Goal: Task Accomplishment & Management: Complete application form

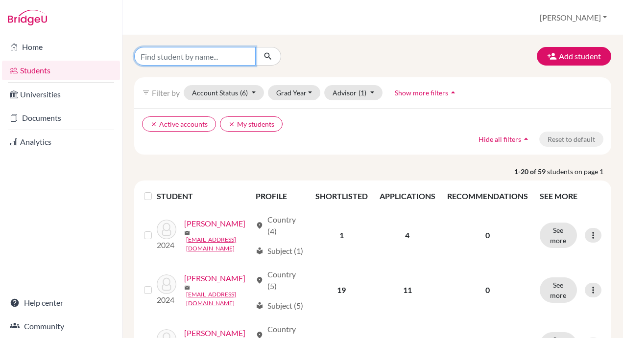
click at [173, 56] on input "Find student by name..." at bounding box center [194, 56] width 121 height 19
type input "arjun"
click button "submit" at bounding box center [268, 56] width 26 height 19
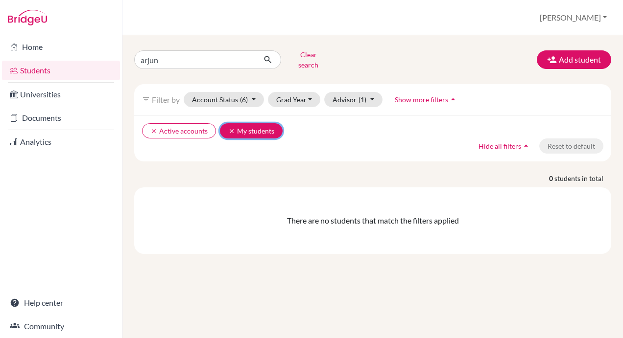
click at [230, 128] on icon "clear" at bounding box center [231, 131] width 7 height 7
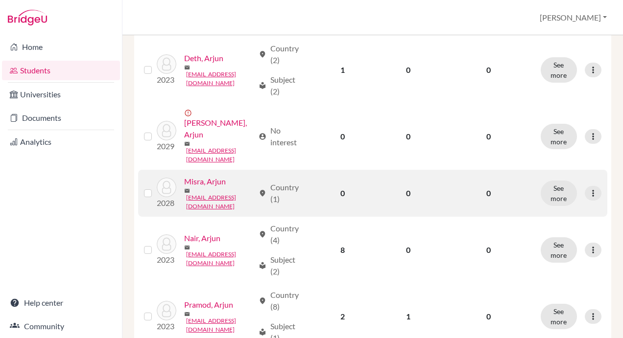
scroll to position [294, 0]
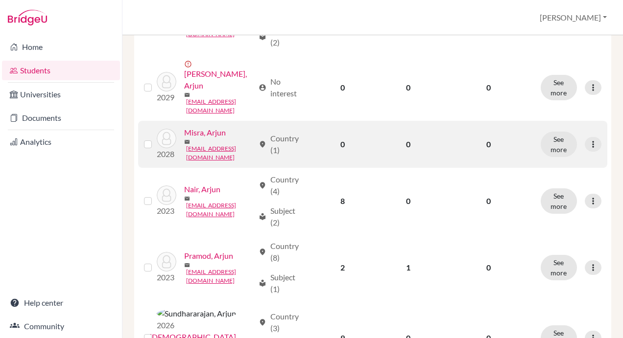
click at [156, 139] on label at bounding box center [156, 139] width 0 height 0
click at [0, 0] on input "checkbox" at bounding box center [0, 0] width 0 height 0
click at [588, 150] on icon at bounding box center [593, 145] width 10 height 10
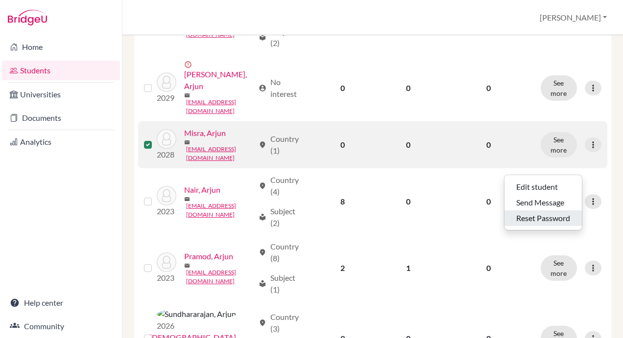
click at [550, 211] on button "Reset Password" at bounding box center [542, 219] width 77 height 16
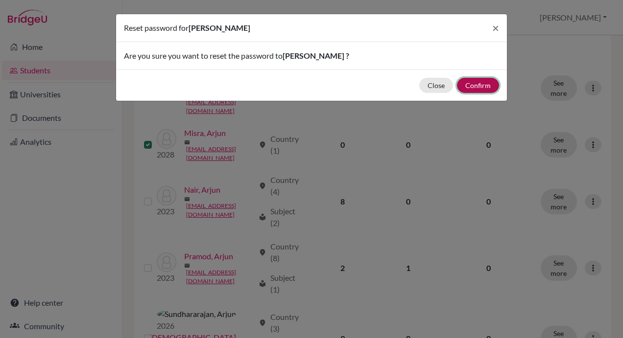
click at [477, 85] on button "Confirm" at bounding box center [478, 85] width 42 height 15
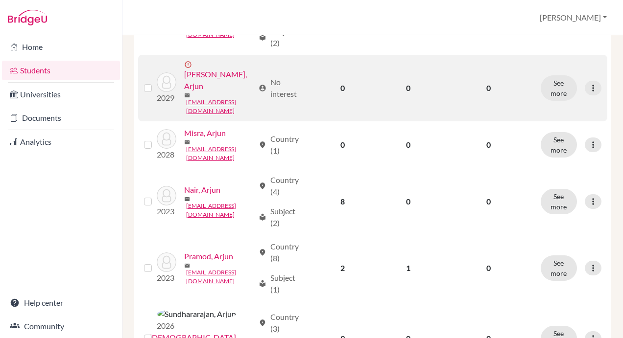
scroll to position [0, 0]
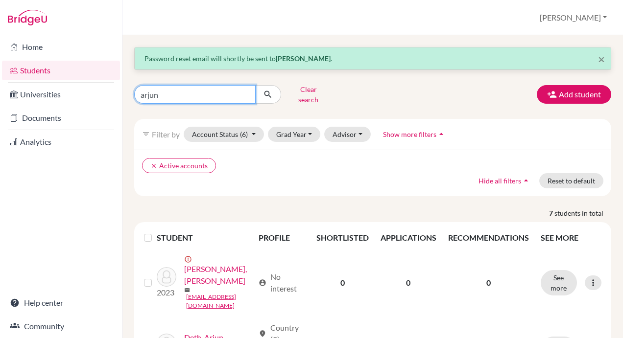
click at [178, 90] on input "arjun" at bounding box center [194, 94] width 121 height 19
type input "[PERSON_NAME]"
click button "submit" at bounding box center [268, 94] width 26 height 19
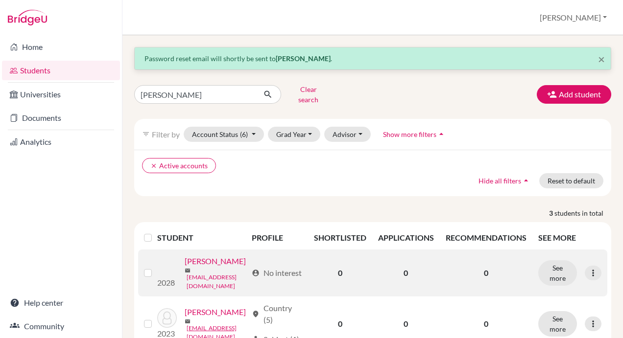
scroll to position [49, 0]
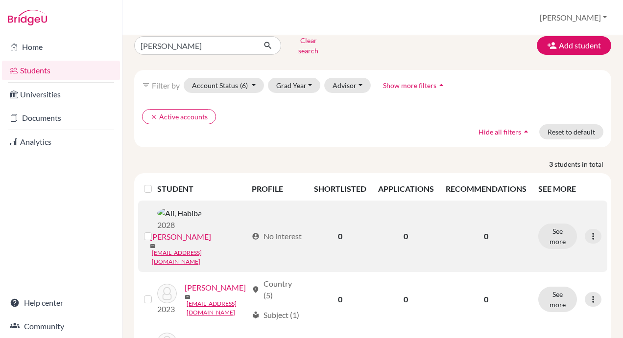
click at [156, 231] on label at bounding box center [156, 231] width 0 height 0
click at [0, 0] on input "checkbox" at bounding box center [0, 0] width 0 height 0
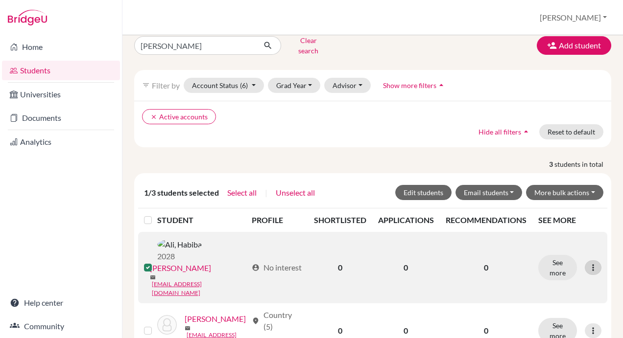
click at [588, 263] on icon at bounding box center [593, 268] width 10 height 10
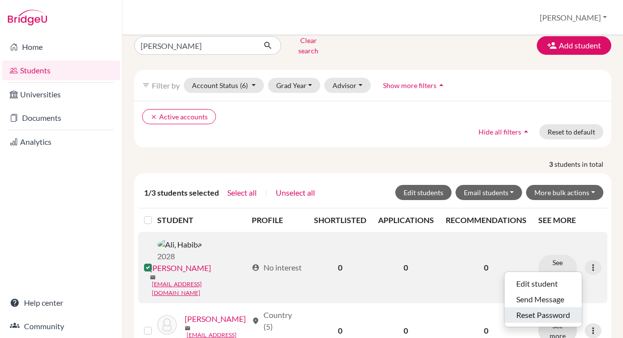
click at [550, 308] on button "Reset Password" at bounding box center [542, 316] width 77 height 16
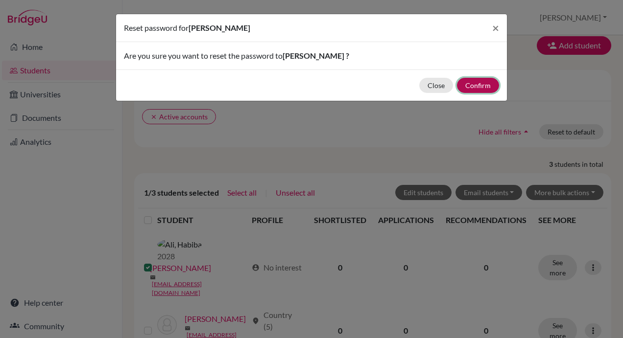
click at [477, 87] on button "Confirm" at bounding box center [478, 85] width 42 height 15
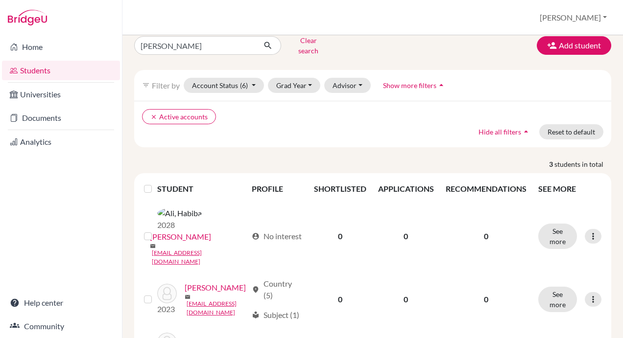
scroll to position [0, 0]
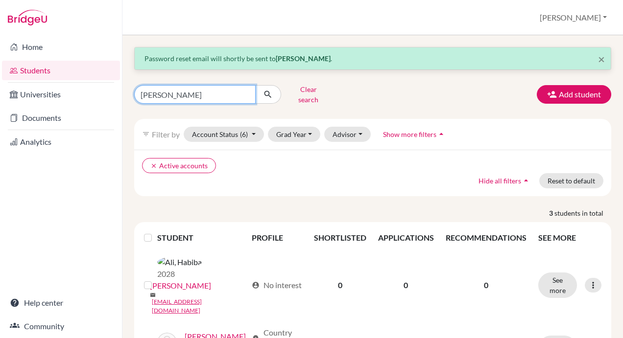
drag, startPoint x: 179, startPoint y: 91, endPoint x: 122, endPoint y: 90, distance: 56.3
click at [122, 90] on div "× Password reset email will shortly be sent to [PERSON_NAME] . [PERSON_NAME] Cl…" at bounding box center [372, 186] width 500 height 303
type input "stella"
click button "submit" at bounding box center [268, 94] width 26 height 19
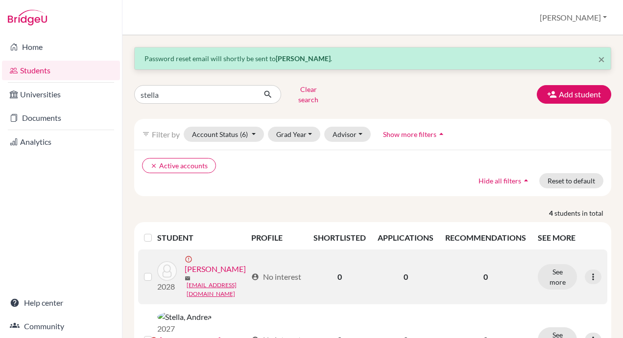
click at [156, 271] on label at bounding box center [156, 271] width 0 height 0
click at [0, 0] on input "checkbox" at bounding box center [0, 0] width 0 height 0
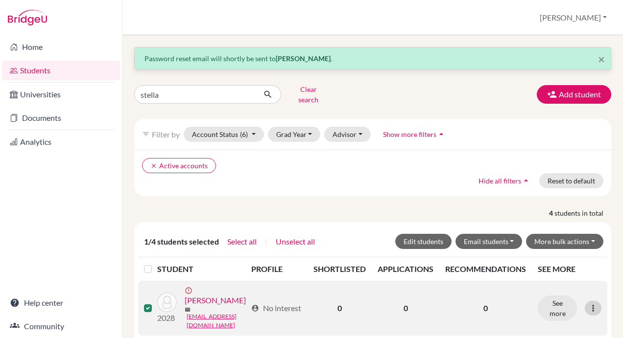
click at [588, 305] on icon at bounding box center [593, 309] width 10 height 10
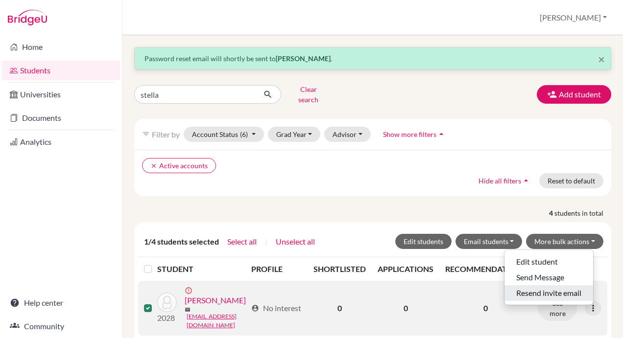
click at [561, 287] on button "Resend invite email" at bounding box center [548, 293] width 89 height 16
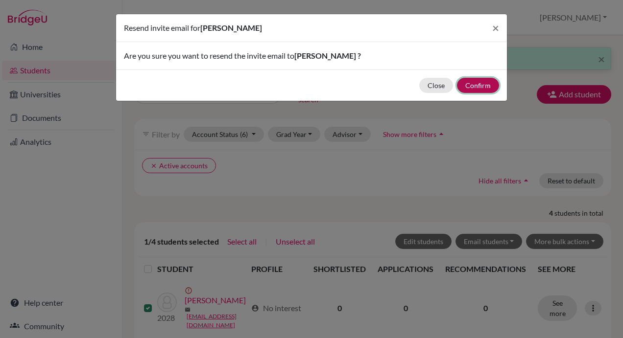
click at [474, 85] on button "Confirm" at bounding box center [478, 85] width 42 height 15
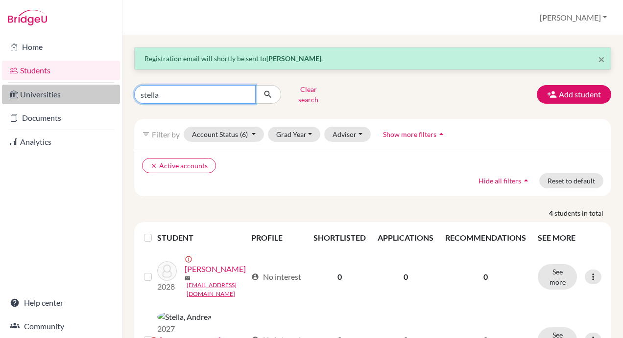
drag, startPoint x: 178, startPoint y: 89, endPoint x: 109, endPoint y: 93, distance: 69.6
click at [109, 93] on div "Home Students Universities Documents Analytics Help center Community Students o…" at bounding box center [311, 169] width 623 height 338
type input "oskar"
click button "submit" at bounding box center [268, 94] width 26 height 19
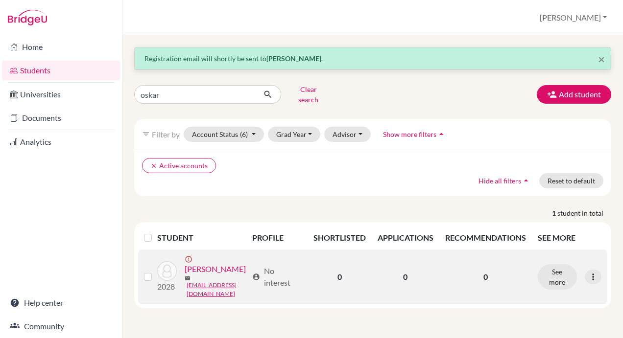
click at [156, 271] on label at bounding box center [156, 271] width 0 height 0
click at [0, 0] on input "checkbox" at bounding box center [0, 0] width 0 height 0
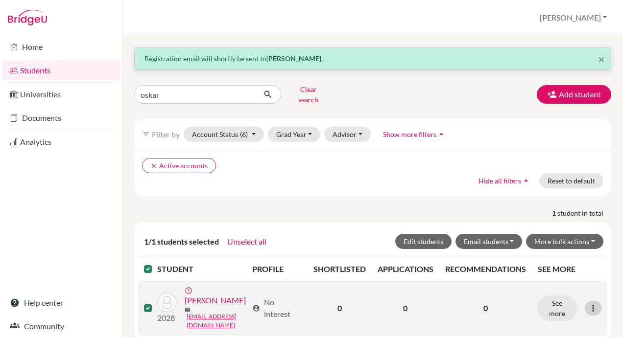
click at [588, 306] on icon at bounding box center [593, 309] width 10 height 10
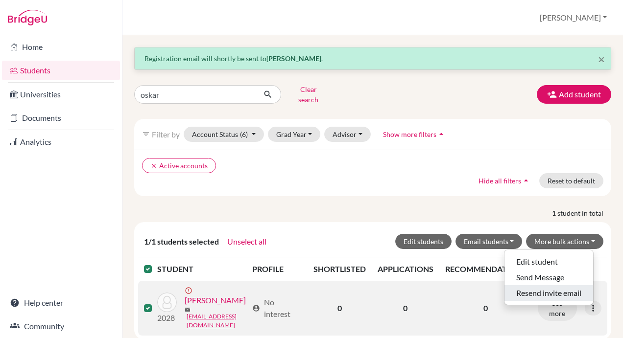
click at [560, 289] on button "Resend invite email" at bounding box center [548, 293] width 89 height 16
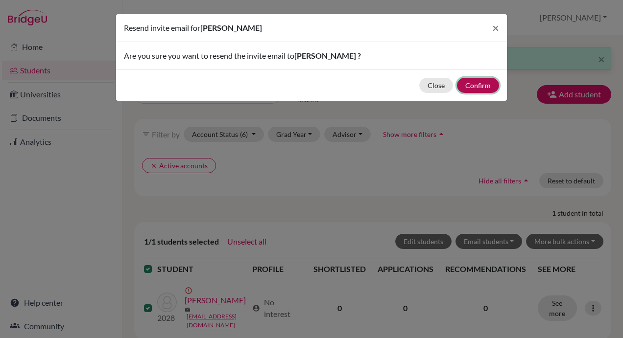
click at [469, 81] on button "Confirm" at bounding box center [478, 85] width 42 height 15
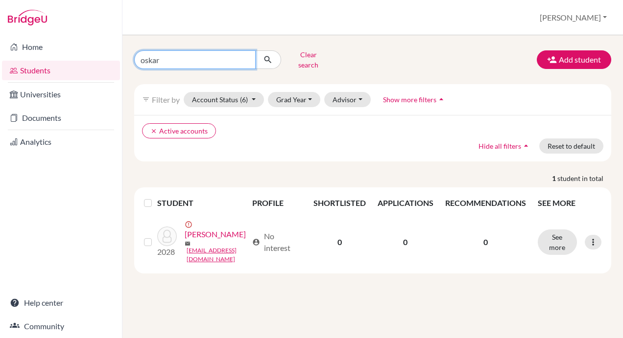
click at [165, 54] on input "oskar" at bounding box center [194, 59] width 121 height 19
type input "aayra"
click button "submit" at bounding box center [268, 59] width 26 height 19
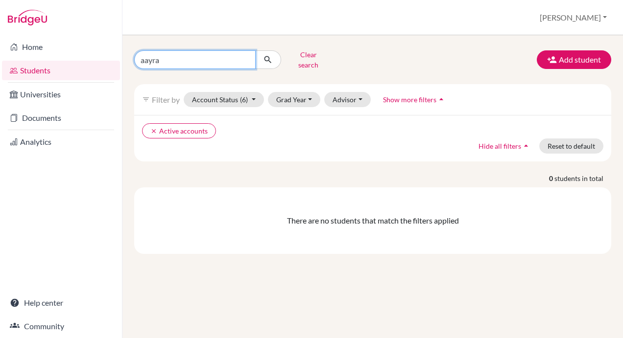
click at [165, 54] on input "aayra" at bounding box center [194, 59] width 121 height 19
type input "aayra"
click button "submit" at bounding box center [268, 59] width 26 height 19
drag, startPoint x: 177, startPoint y: 56, endPoint x: 120, endPoint y: 53, distance: 57.3
click at [121, 54] on div "Home Students Universities Documents Analytics Help center Community Students o…" at bounding box center [311, 169] width 623 height 338
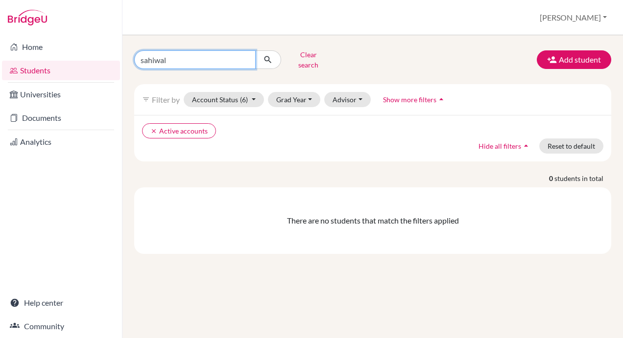
type input "sahiwala"
click button "submit" at bounding box center [268, 59] width 26 height 19
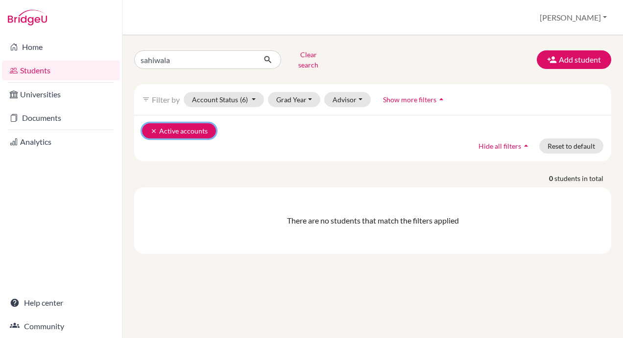
click at [150, 128] on icon "clear" at bounding box center [153, 131] width 7 height 7
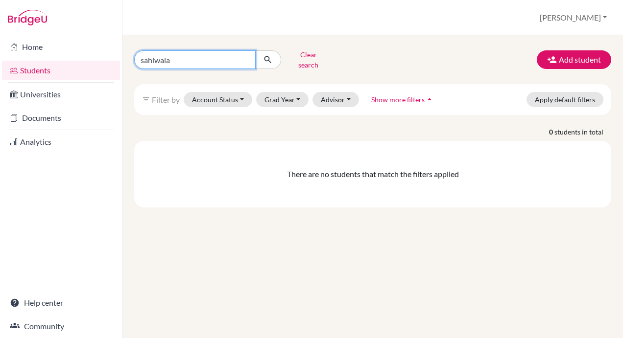
click at [189, 59] on input "sahiwala" at bounding box center [194, 59] width 121 height 19
type input "nina"
click button "submit" at bounding box center [268, 59] width 26 height 19
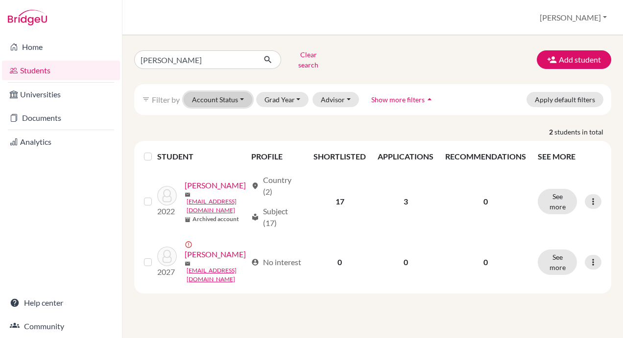
click at [242, 94] on button "Account Status" at bounding box center [218, 99] width 69 height 15
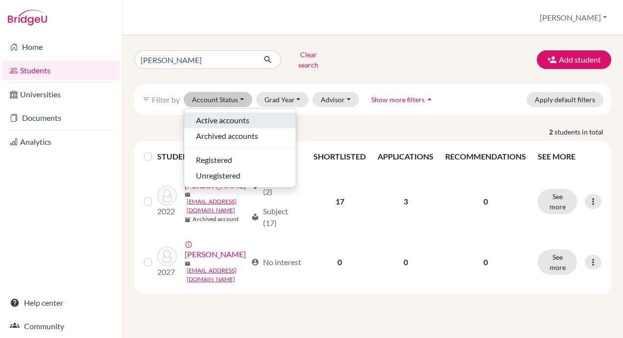
click at [242, 115] on span "Active accounts" at bounding box center [222, 121] width 53 height 12
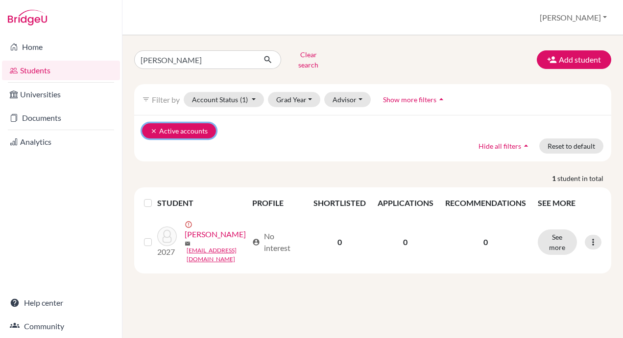
click at [156, 128] on icon "clear" at bounding box center [153, 131] width 7 height 7
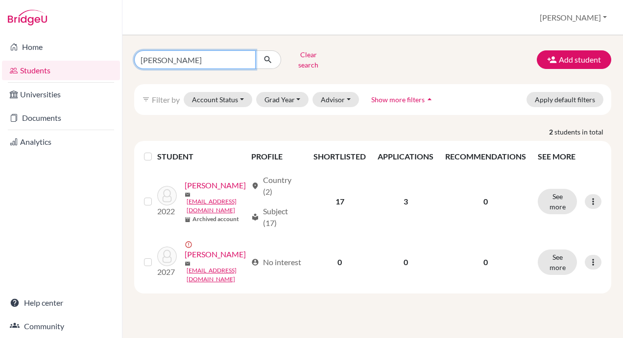
click at [192, 60] on input "nina" at bounding box center [194, 59] width 121 height 19
type input "van"
click button "submit" at bounding box center [268, 59] width 26 height 19
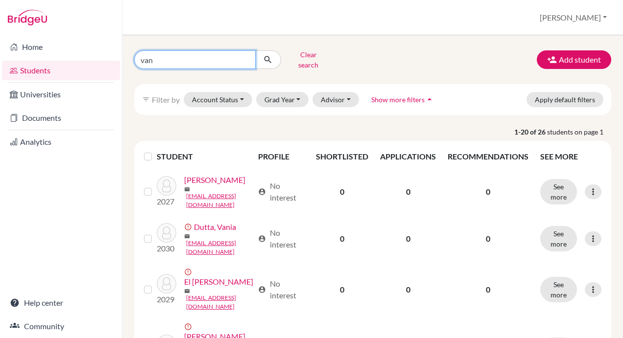
click at [186, 61] on input "van" at bounding box center [194, 59] width 121 height 19
type input "van antwerpen"
click button "submit" at bounding box center [268, 59] width 26 height 19
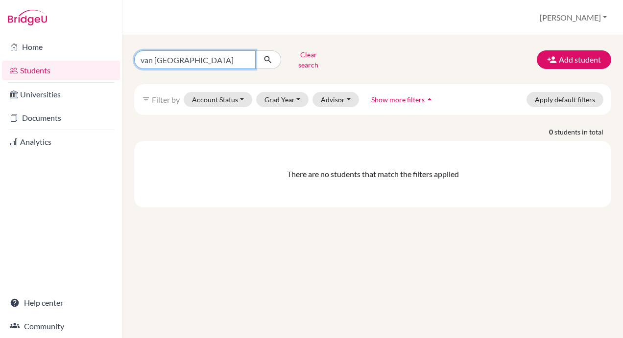
drag, startPoint x: 156, startPoint y: 55, endPoint x: 134, endPoint y: 57, distance: 22.1
click at [134, 57] on input "van antwerpen" at bounding box center [194, 59] width 121 height 19
type input "antwerpen"
click button "submit" at bounding box center [268, 59] width 26 height 19
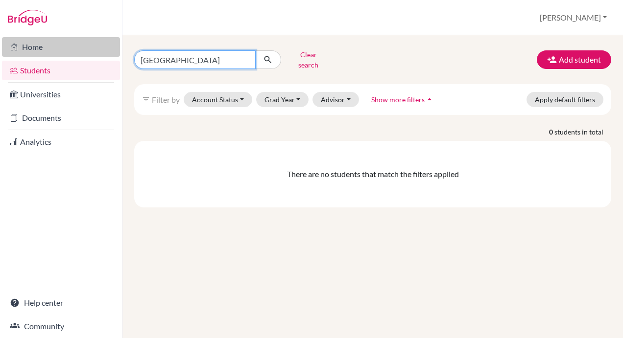
drag, startPoint x: 190, startPoint y: 57, endPoint x: 119, endPoint y: 55, distance: 71.0
click at [119, 55] on div "Home Students Universities Documents Analytics Help center Community Students o…" at bounding box center [311, 169] width 623 height 338
type input "van a"
click button "submit" at bounding box center [268, 59] width 26 height 19
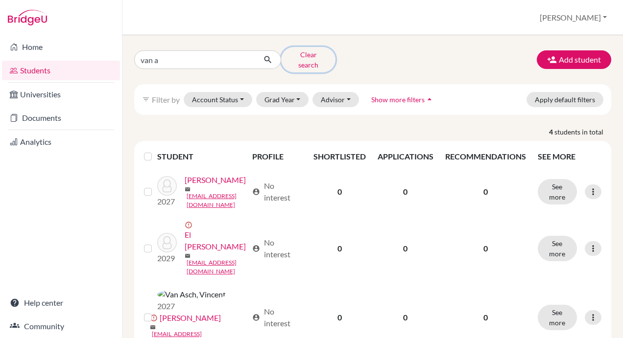
click at [298, 57] on button "Clear search" at bounding box center [308, 59] width 54 height 25
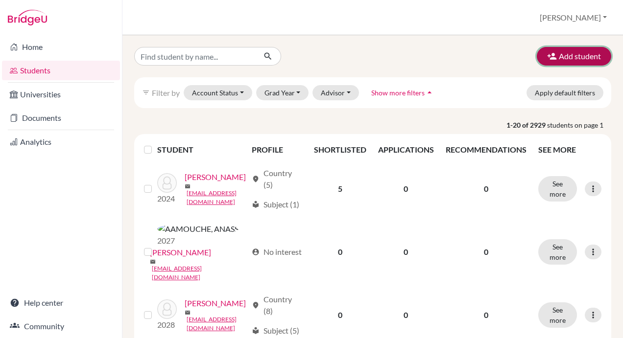
click at [556, 58] on button "Add student" at bounding box center [574, 56] width 74 height 19
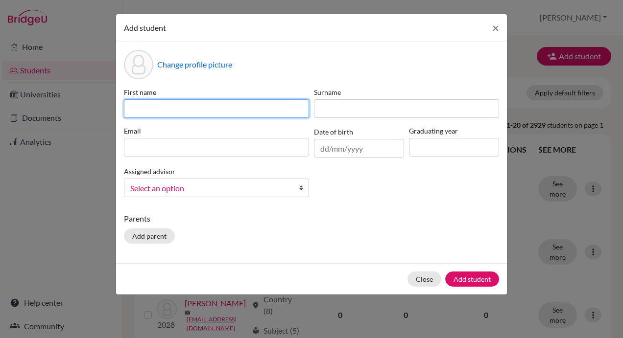
click at [250, 111] on input at bounding box center [216, 108] width 185 height 19
type input "Nina"
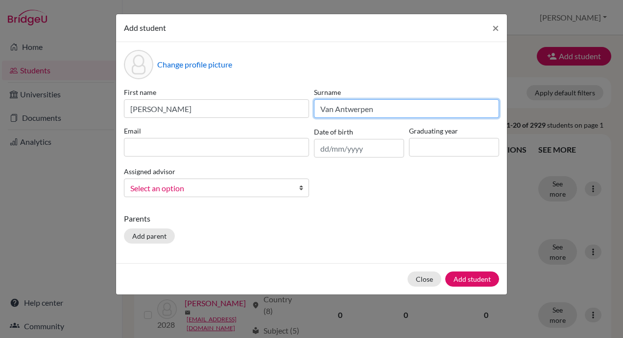
type input "Van Antwerpen"
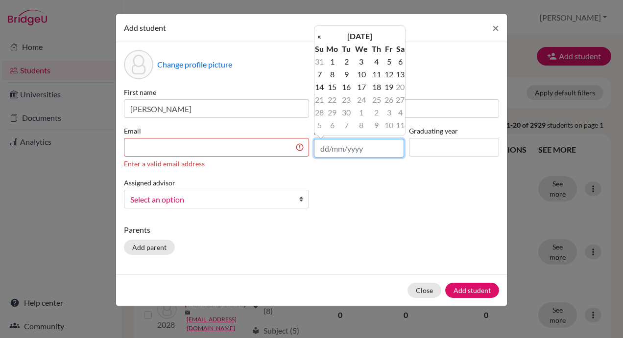
paste input "03/09/2010"
type input "03/09/2010"
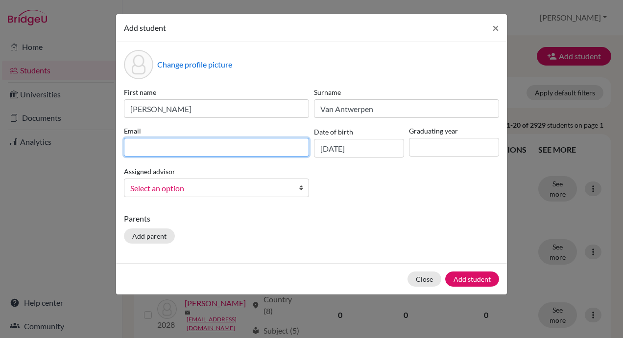
paste input "DIA240282@diaestudents.com"
type input "DIA240282@diaestudents.com"
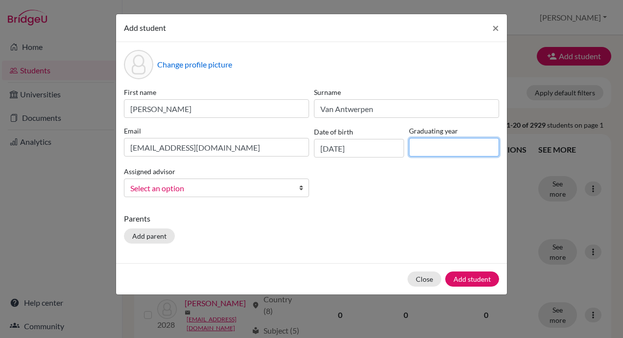
click at [429, 147] on input at bounding box center [454, 147] width 90 height 19
type input "2029"
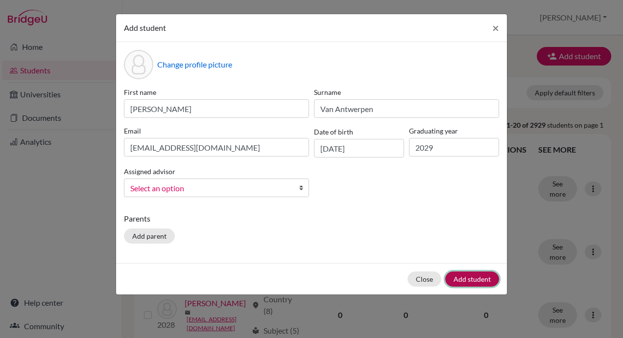
click at [469, 280] on button "Add student" at bounding box center [472, 279] width 54 height 15
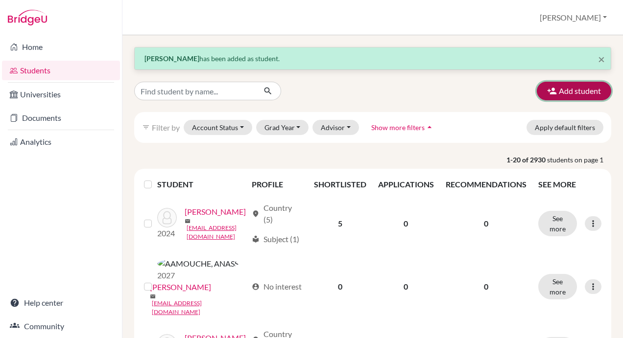
click at [569, 88] on button "Add student" at bounding box center [574, 91] width 74 height 19
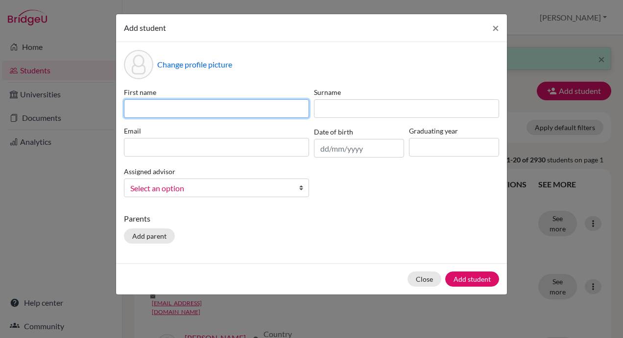
click at [245, 113] on input at bounding box center [216, 108] width 185 height 19
paste input "Aayra Sahiwala"
type input "Aayra Sahiwala"
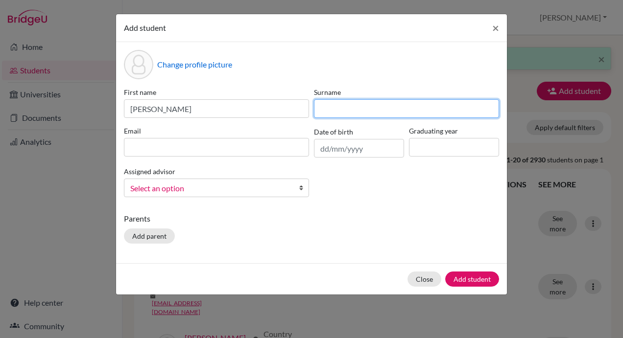
click at [333, 111] on input at bounding box center [406, 108] width 185 height 19
paste input "Aayra Sahiwala"
click at [335, 110] on input "Aayra Sahiwala" at bounding box center [406, 108] width 185 height 19
type input "Sahiwala"
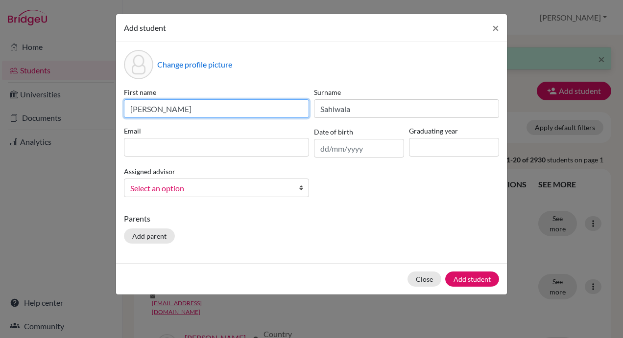
click at [176, 109] on input "Aayra Sahiwala" at bounding box center [216, 108] width 185 height 19
type input "Aayra"
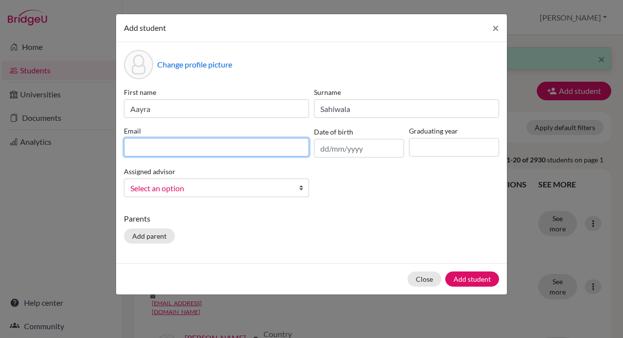
click at [196, 153] on input at bounding box center [216, 147] width 185 height 19
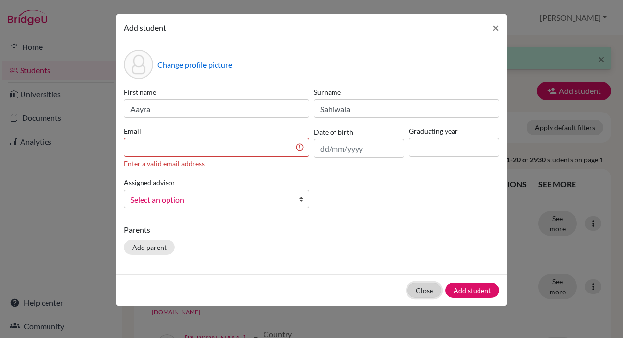
click at [429, 275] on div "Close Add student" at bounding box center [311, 290] width 391 height 31
click at [494, 29] on span "×" at bounding box center [495, 28] width 7 height 14
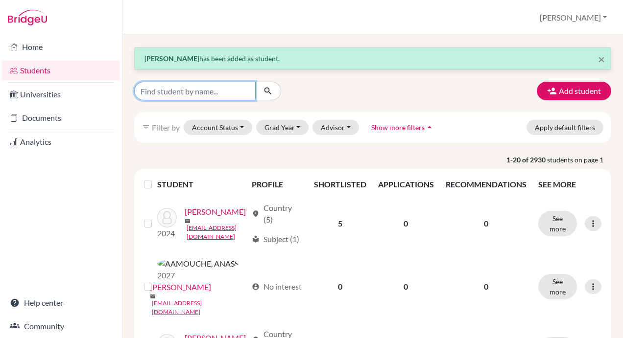
click at [221, 93] on input "Find student by name..." at bounding box center [194, 91] width 121 height 19
type input "aayra"
click button "submit" at bounding box center [268, 91] width 26 height 19
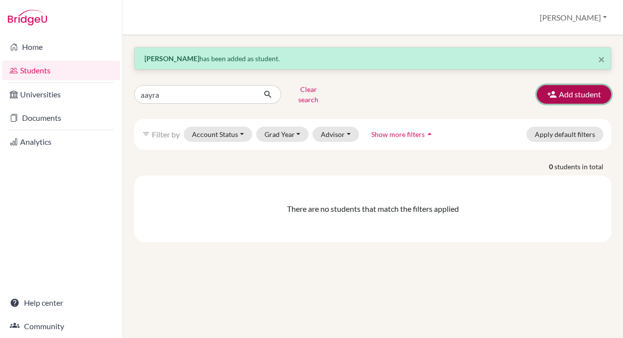
click at [549, 90] on icon "button" at bounding box center [552, 95] width 10 height 10
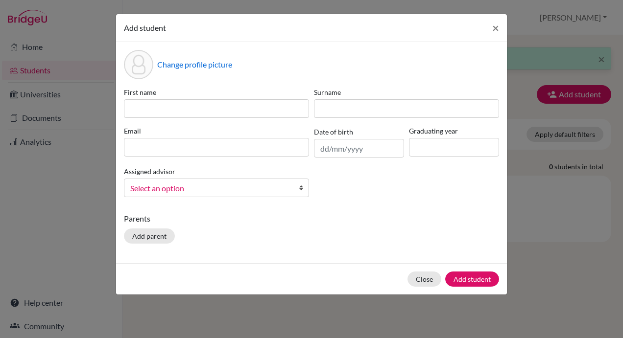
click at [251, 98] on div "First name" at bounding box center [216, 102] width 190 height 31
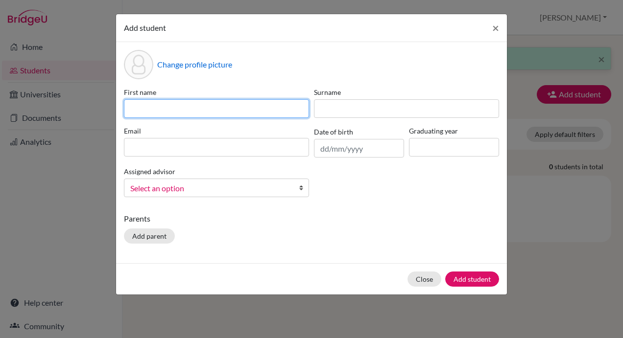
click at [250, 105] on input at bounding box center [216, 108] width 185 height 19
type input "Aayra"
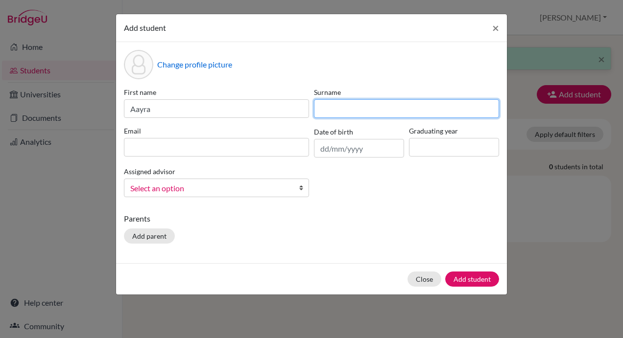
paste input "Aayra Sahiwala"
click at [328, 110] on input "Aayra Sahiwala" at bounding box center [406, 108] width 185 height 19
type input "Sahiwala"
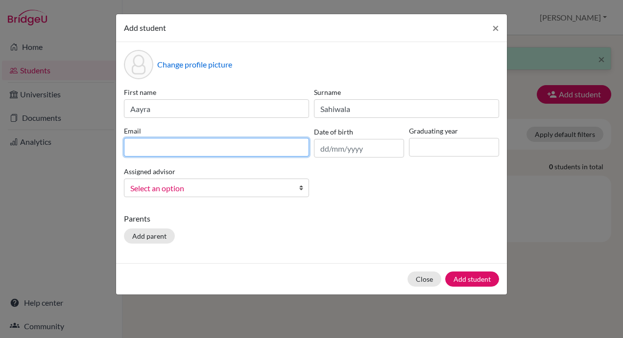
click at [229, 147] on input at bounding box center [216, 147] width 185 height 19
paste input "DIA240316@diaestudents.com"
type input "DIA240316@diaestudents.com"
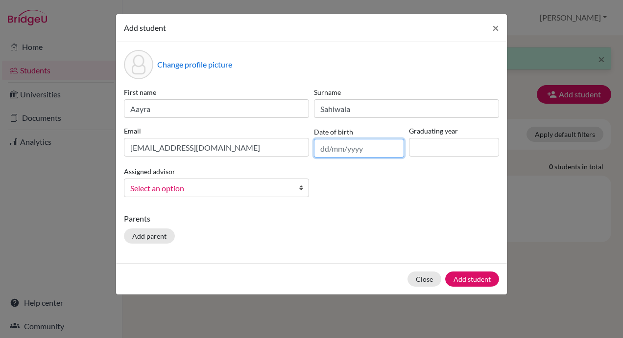
click at [371, 149] on input "text" at bounding box center [359, 148] width 90 height 19
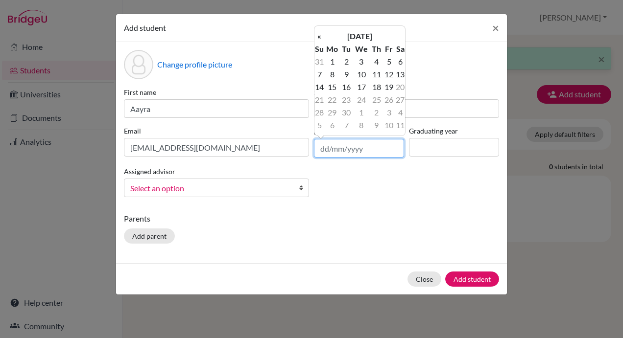
paste input "28/09/2011"
type input "28/09/2011"
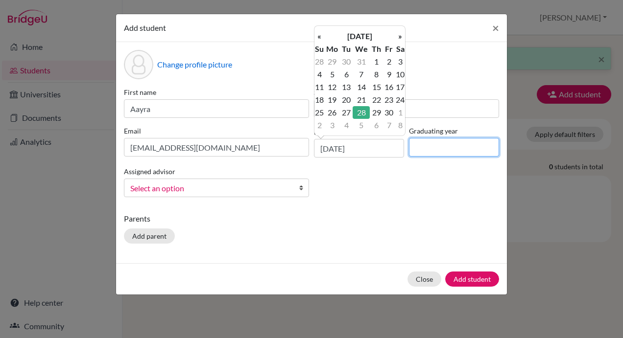
click at [438, 148] on input at bounding box center [454, 147] width 90 height 19
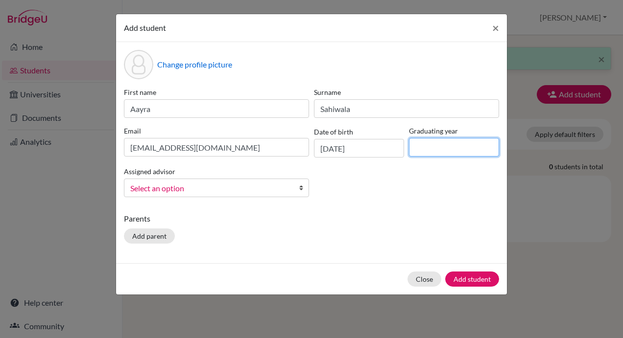
type input "2029"
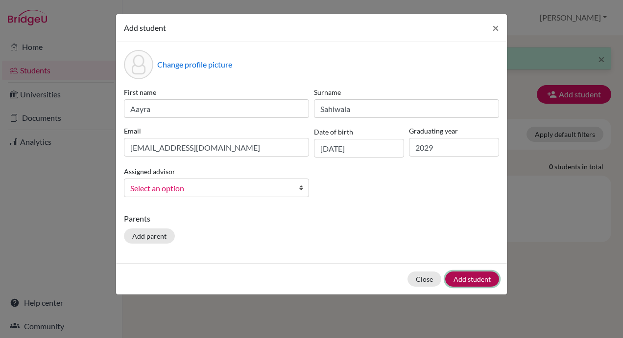
click at [462, 274] on button "Add student" at bounding box center [472, 279] width 54 height 15
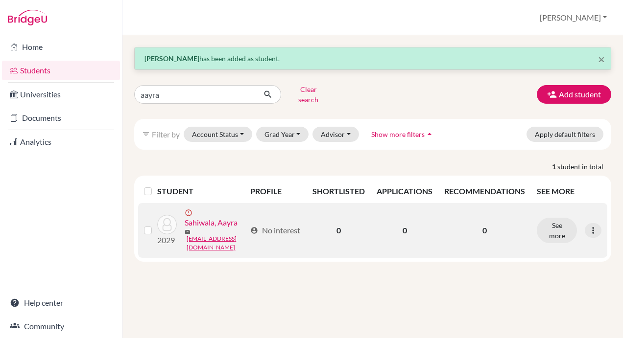
click at [156, 225] on label at bounding box center [156, 225] width 0 height 0
click at [0, 0] on input "checkbox" at bounding box center [0, 0] width 0 height 0
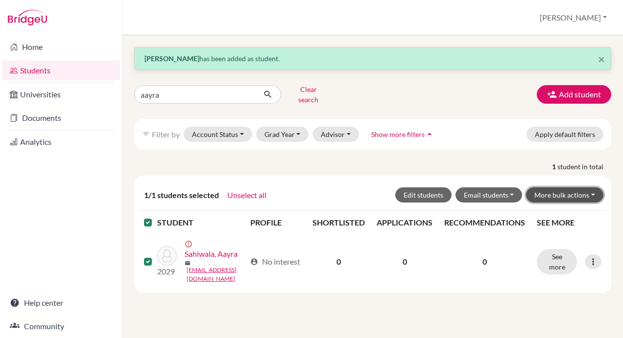
click at [563, 189] on button "More bulk actions" at bounding box center [564, 195] width 77 height 15
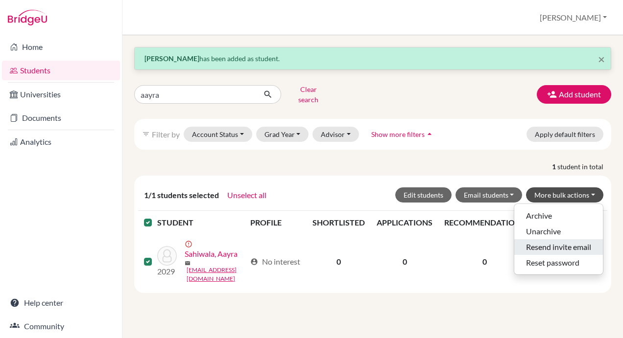
click at [573, 241] on button "Resend invite email" at bounding box center [558, 247] width 89 height 16
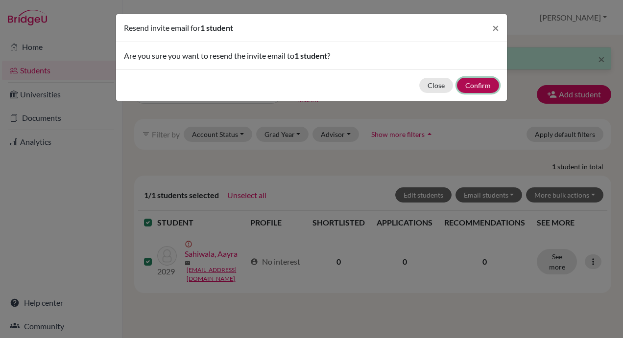
click at [481, 85] on button "Confirm" at bounding box center [478, 85] width 42 height 15
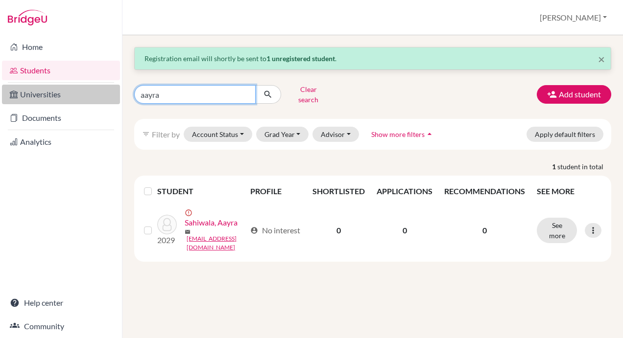
drag, startPoint x: 213, startPoint y: 95, endPoint x: 105, endPoint y: 91, distance: 107.8
click at [105, 91] on div "Home Students Universities Documents Analytics Help center Community Students o…" at bounding box center [311, 169] width 623 height 338
type input "van antwerpen"
click button "submit" at bounding box center [268, 94] width 26 height 19
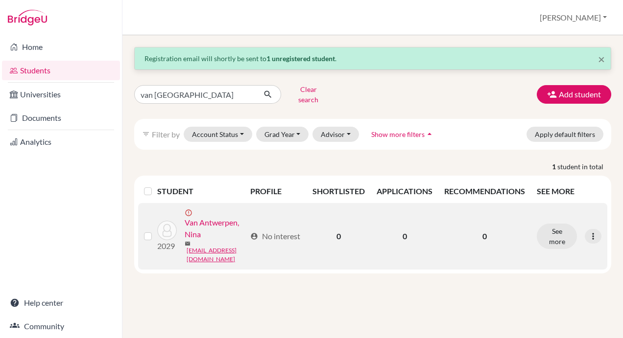
click at [156, 231] on label at bounding box center [156, 231] width 0 height 0
click at [0, 0] on input "checkbox" at bounding box center [0, 0] width 0 height 0
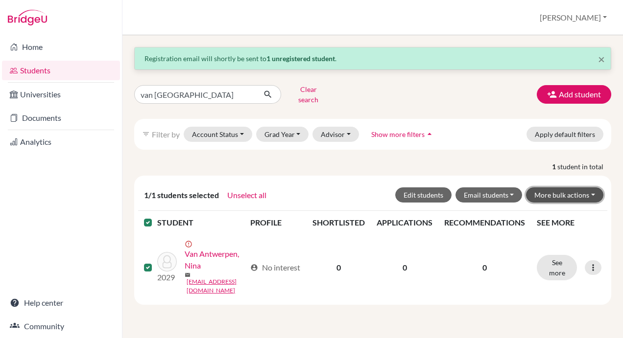
click at [578, 188] on button "More bulk actions" at bounding box center [564, 195] width 77 height 15
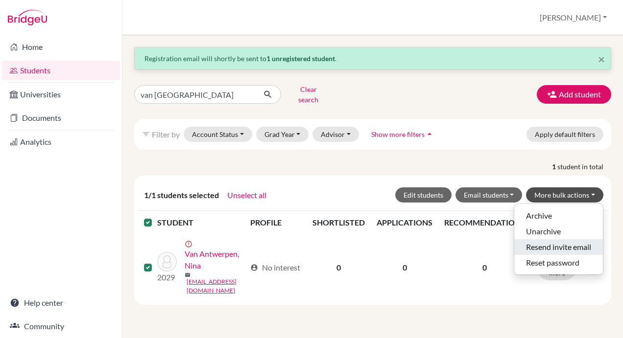
click at [566, 241] on button "Resend invite email" at bounding box center [558, 247] width 89 height 16
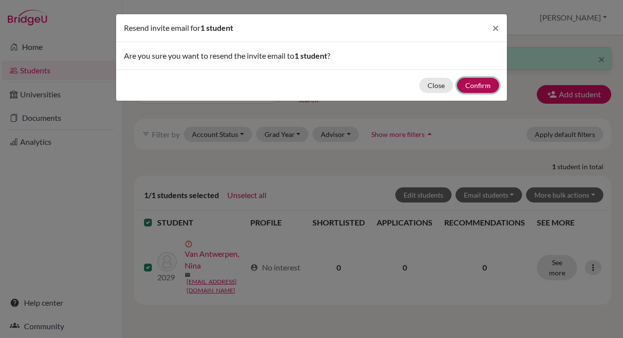
click at [476, 85] on button "Confirm" at bounding box center [478, 85] width 42 height 15
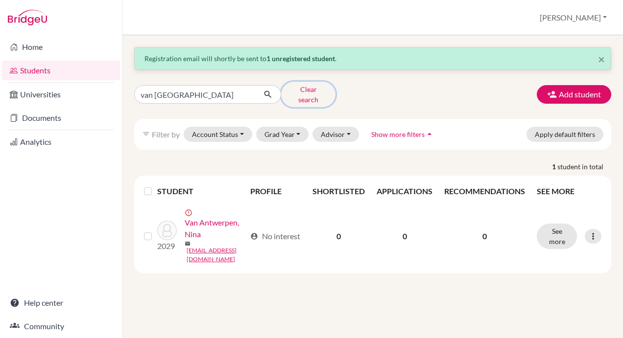
click at [302, 89] on button "Clear search" at bounding box center [308, 94] width 54 height 25
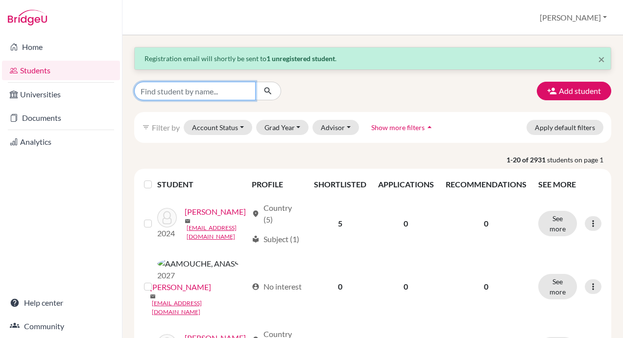
click at [202, 90] on input "Find student by name..." at bounding box center [194, 91] width 121 height 19
type input "stella"
click button "submit" at bounding box center [268, 91] width 26 height 19
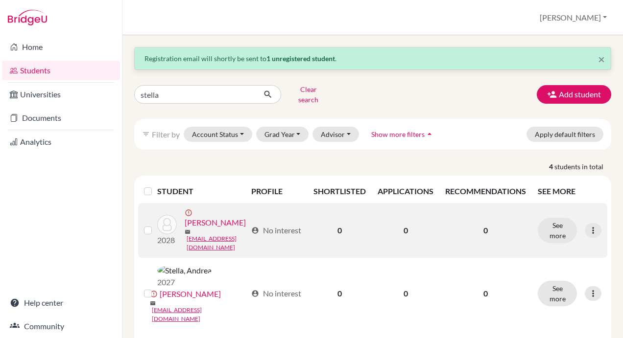
click at [156, 225] on label at bounding box center [156, 225] width 0 height 0
click at [0, 0] on input "checkbox" at bounding box center [0, 0] width 0 height 0
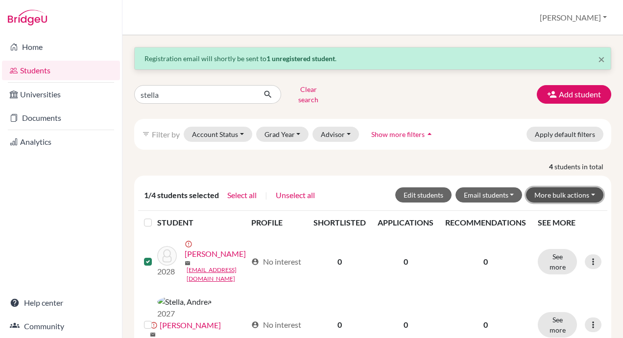
click at [573, 188] on button "More bulk actions" at bounding box center [564, 195] width 77 height 15
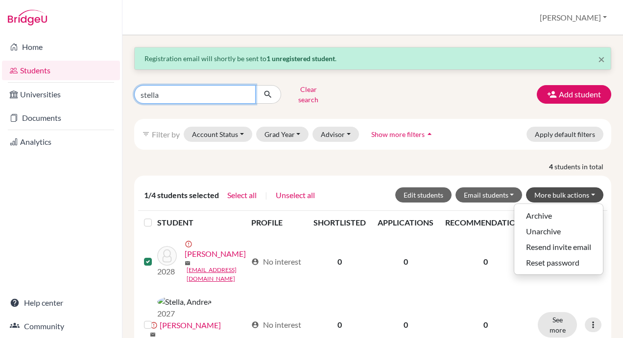
click at [179, 92] on input "stella" at bounding box center [194, 94] width 121 height 19
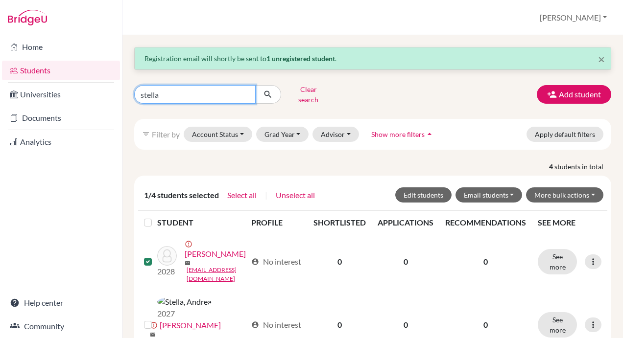
click at [179, 92] on input "stella" at bounding box center [194, 94] width 121 height 19
type input "vivaan kothare"
click button "submit" at bounding box center [268, 94] width 26 height 19
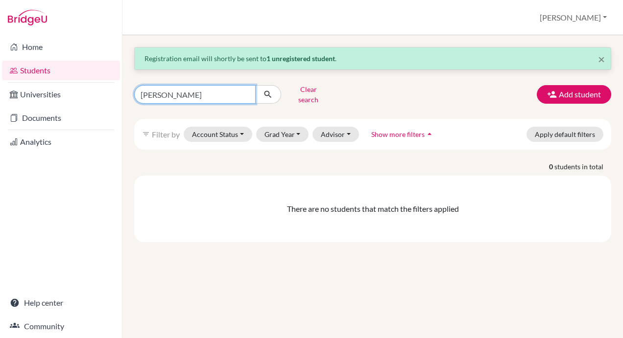
click at [201, 89] on input "vivaan kothare" at bounding box center [194, 94] width 121 height 19
type input "vivaan"
click button "submit" at bounding box center [268, 94] width 26 height 19
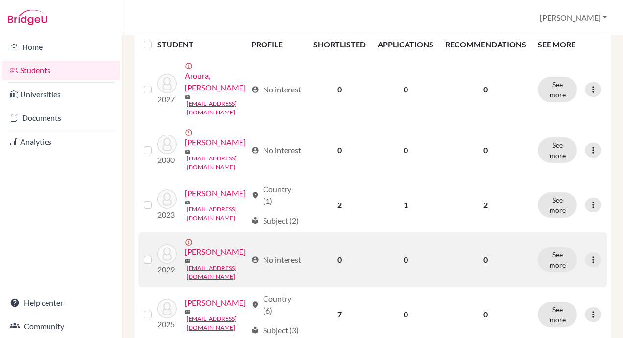
scroll to position [196, 0]
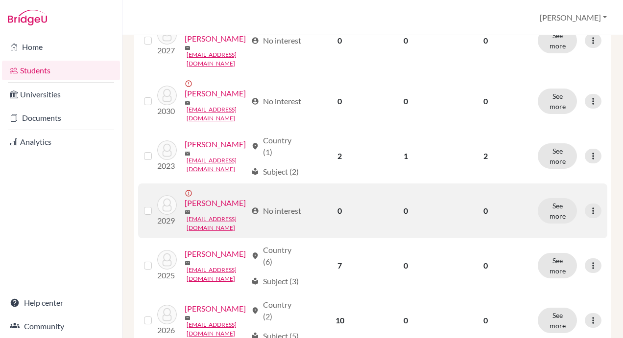
click at [156, 205] on label at bounding box center [156, 205] width 0 height 0
click at [0, 0] on input "checkbox" at bounding box center [0, 0] width 0 height 0
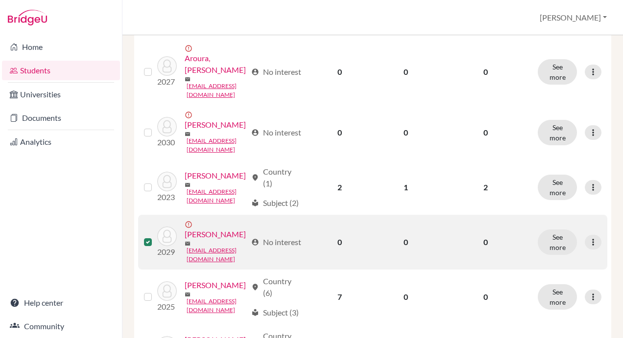
scroll to position [227, 0]
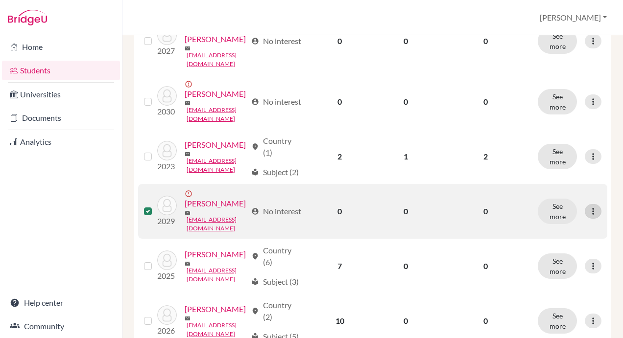
click at [588, 216] on icon at bounding box center [593, 212] width 10 height 10
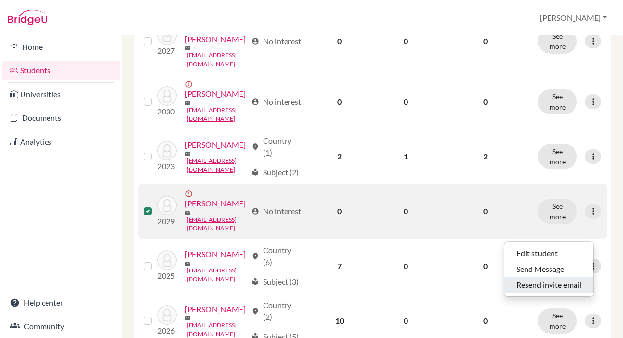
click at [558, 277] on button "Resend invite email" at bounding box center [548, 285] width 89 height 16
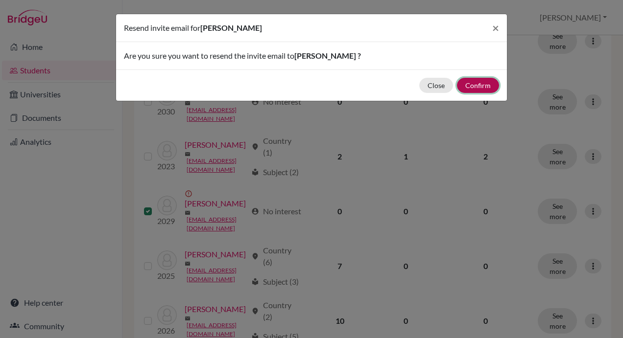
click at [482, 87] on button "Confirm" at bounding box center [478, 85] width 42 height 15
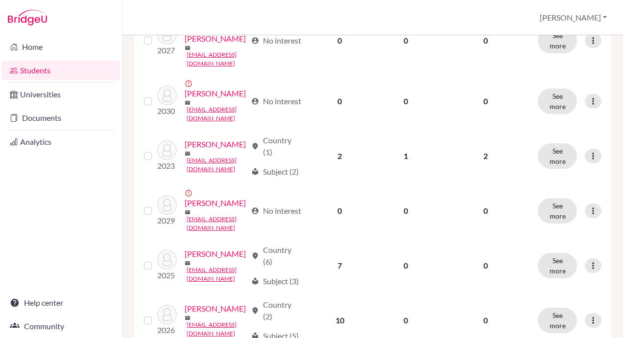
scroll to position [0, 0]
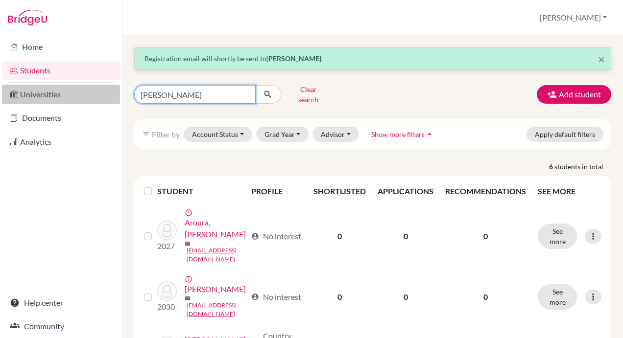
drag, startPoint x: 195, startPoint y: 90, endPoint x: 105, endPoint y: 98, distance: 91.0
click at [105, 98] on div "Home Students Universities Documents Analytics Help center Community Students o…" at bounding box center [311, 169] width 623 height 338
type input "myshi"
click button "submit" at bounding box center [268, 94] width 26 height 19
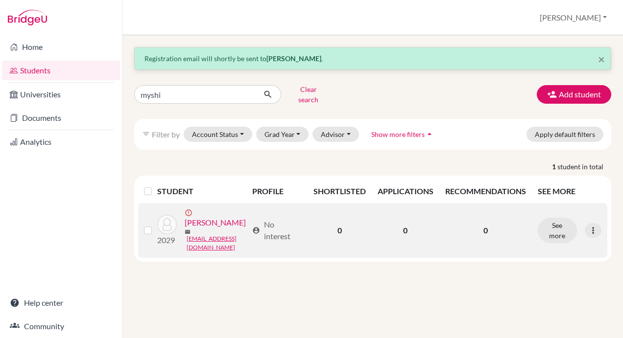
click at [156, 225] on label at bounding box center [156, 225] width 0 height 0
click at [0, 0] on input "checkbox" at bounding box center [0, 0] width 0 height 0
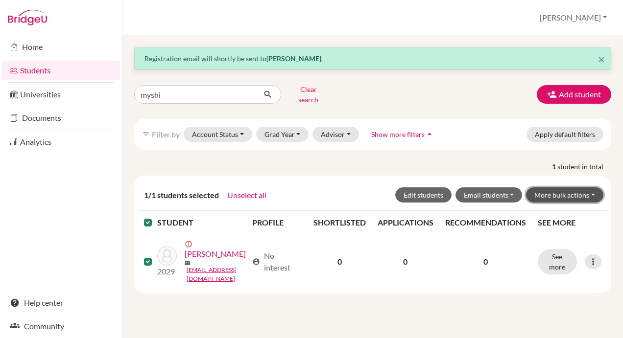
click at [578, 188] on button "More bulk actions" at bounding box center [564, 195] width 77 height 15
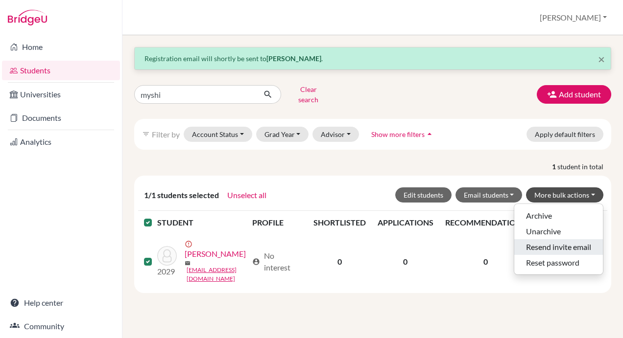
click at [562, 239] on button "Resend invite email" at bounding box center [558, 247] width 89 height 16
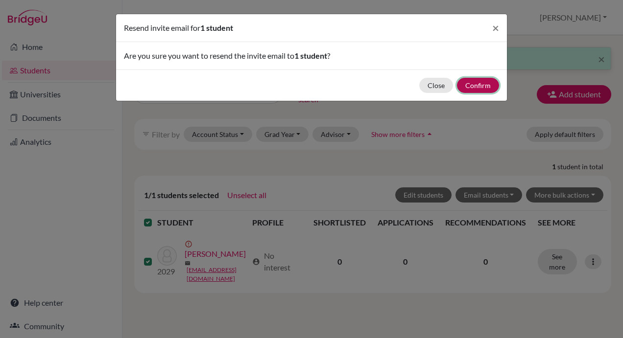
click at [480, 80] on button "Confirm" at bounding box center [478, 85] width 42 height 15
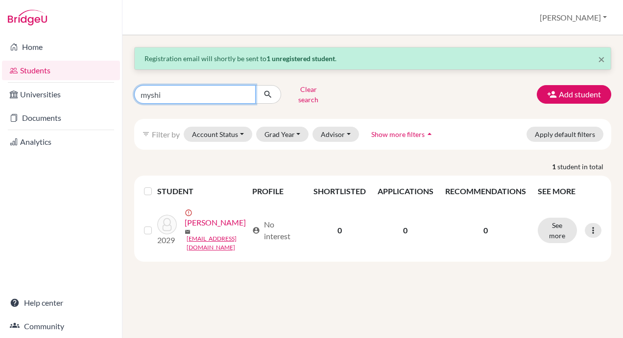
drag, startPoint x: 166, startPoint y: 91, endPoint x: 123, endPoint y: 88, distance: 43.2
click at [123, 88] on div "× Registration email will shortly be sent to 1 unregistered student . myshi Cle…" at bounding box center [372, 186] width 500 height 303
type input "amine"
click button "submit" at bounding box center [268, 94] width 26 height 19
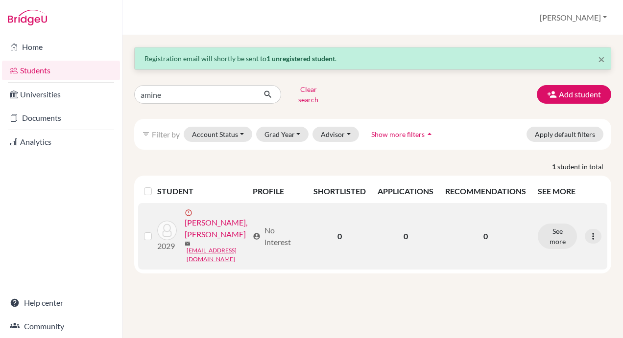
click at [156, 231] on label at bounding box center [156, 231] width 0 height 0
click at [0, 0] on input "checkbox" at bounding box center [0, 0] width 0 height 0
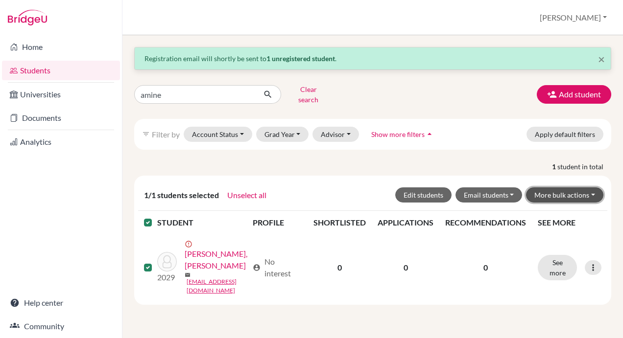
click at [580, 188] on button "More bulk actions" at bounding box center [564, 195] width 77 height 15
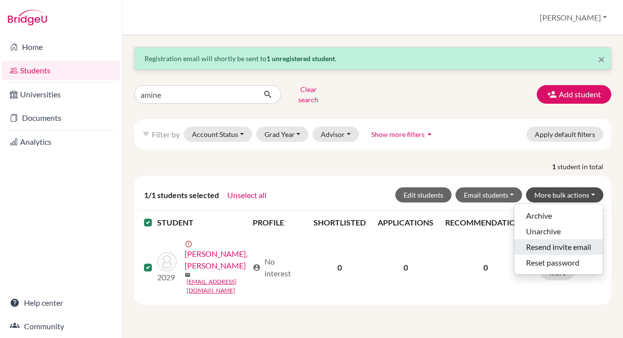
click at [548, 239] on button "Resend invite email" at bounding box center [558, 247] width 89 height 16
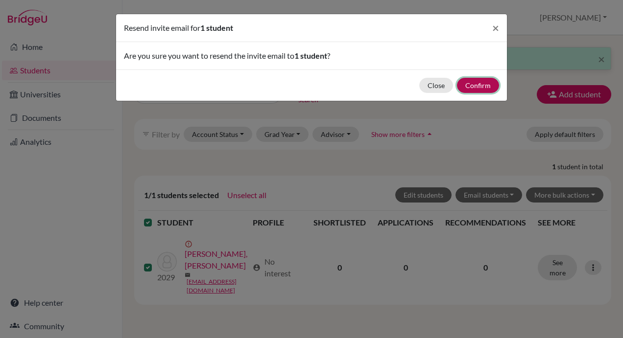
click at [476, 85] on button "Confirm" at bounding box center [478, 85] width 42 height 15
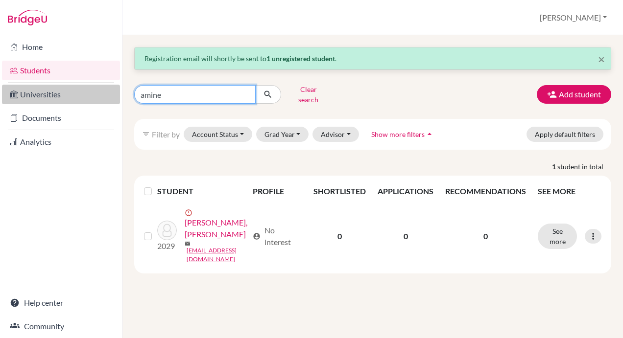
drag, startPoint x: 177, startPoint y: 88, endPoint x: 116, endPoint y: 99, distance: 62.7
click at [116, 99] on div "Home Students Universities Documents Analytics Help center Community Students o…" at bounding box center [311, 169] width 623 height 338
type input "jana"
click button "submit" at bounding box center [268, 94] width 26 height 19
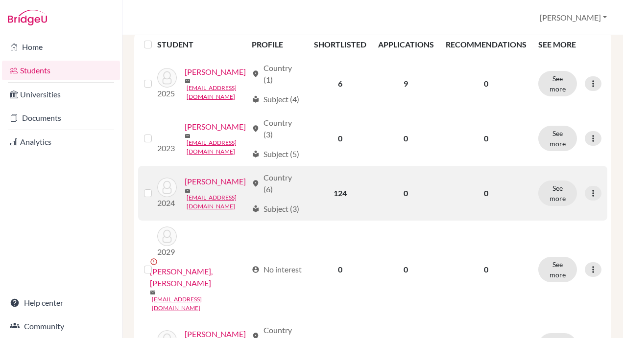
scroll to position [196, 0]
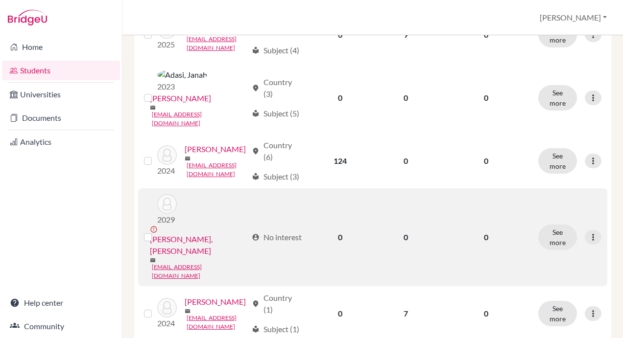
click at [156, 232] on label at bounding box center [156, 232] width 0 height 0
click at [0, 0] on input "checkbox" at bounding box center [0, 0] width 0 height 0
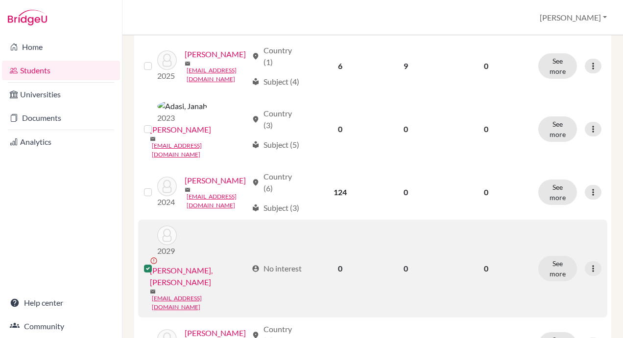
scroll to position [226, 0]
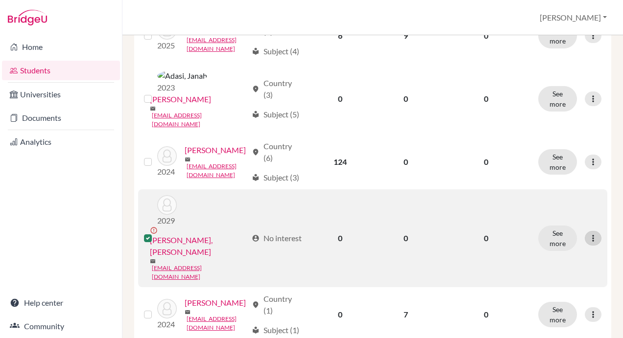
click at [588, 234] on icon at bounding box center [593, 239] width 10 height 10
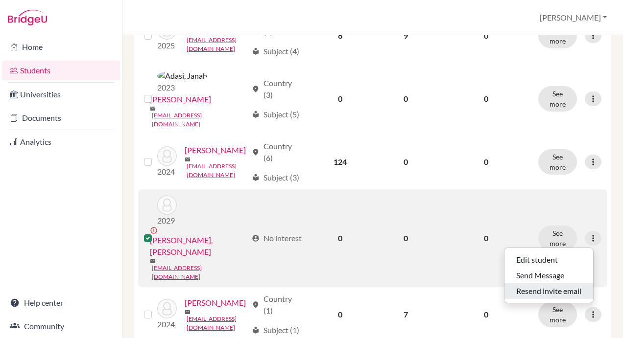
click at [569, 284] on button "Resend invite email" at bounding box center [548, 292] width 89 height 16
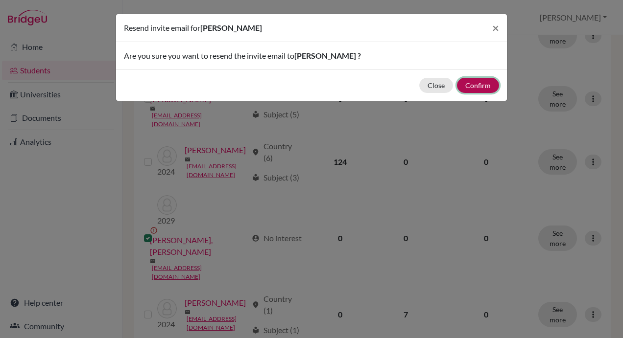
click at [482, 84] on button "Confirm" at bounding box center [478, 85] width 42 height 15
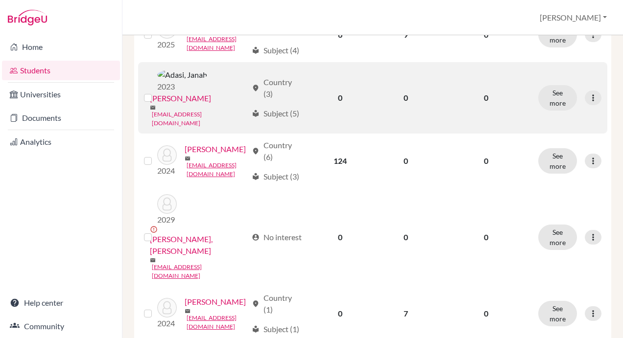
scroll to position [0, 0]
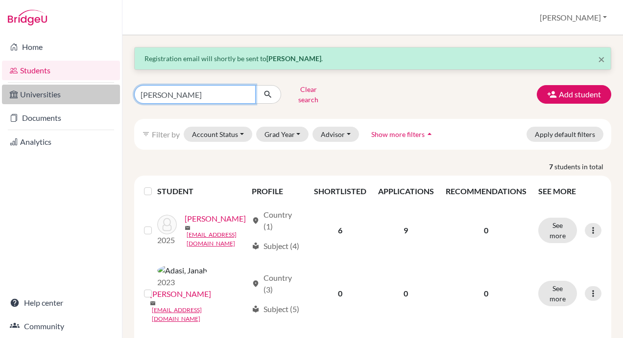
drag, startPoint x: 172, startPoint y: 92, endPoint x: 94, endPoint y: 92, distance: 78.8
click at [94, 92] on div "Home Students Universities Documents Analytics Help center Community Students o…" at bounding box center [311, 169] width 623 height 338
type input "odorico"
click button "submit" at bounding box center [268, 94] width 26 height 19
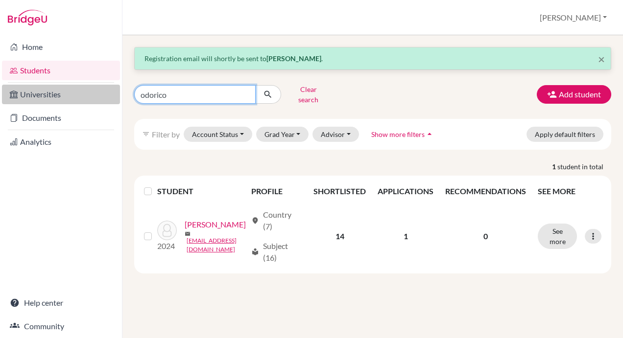
drag, startPoint x: 173, startPoint y: 89, endPoint x: 117, endPoint y: 91, distance: 56.4
click at [117, 91] on div "Home Students Universities Documents Analytics Help center Community Students o…" at bounding box center [311, 169] width 623 height 338
type input "emma"
click button "submit" at bounding box center [268, 94] width 26 height 19
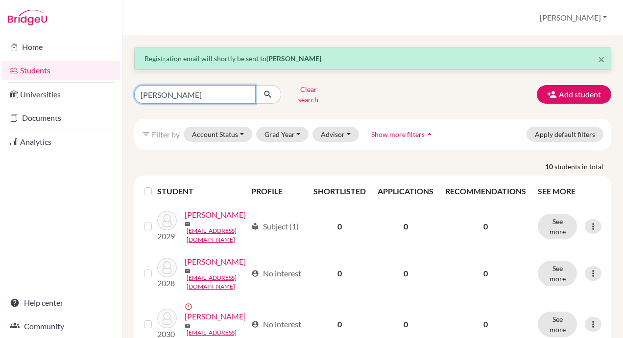
drag, startPoint x: 166, startPoint y: 93, endPoint x: 129, endPoint y: 93, distance: 37.2
click at [129, 93] on div "emma Clear search" at bounding box center [209, 94] width 164 height 25
type input "sophie"
click button "submit" at bounding box center [268, 94] width 26 height 19
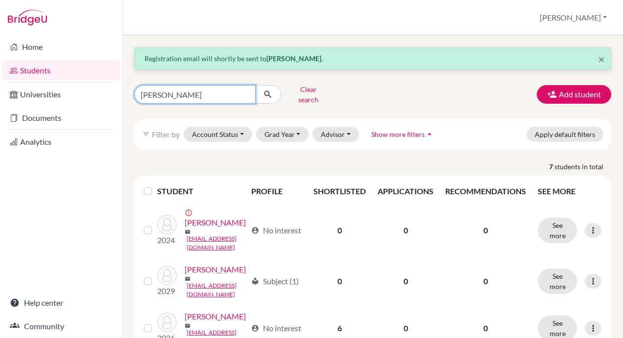
drag, startPoint x: 183, startPoint y: 91, endPoint x: 124, endPoint y: 90, distance: 58.8
click at [124, 90] on div "× Registration email will shortly be sent to Jana Hassnaoui . sophie Clear sear…" at bounding box center [372, 186] width 500 height 303
type input "baweja"
click button "submit" at bounding box center [268, 94] width 26 height 19
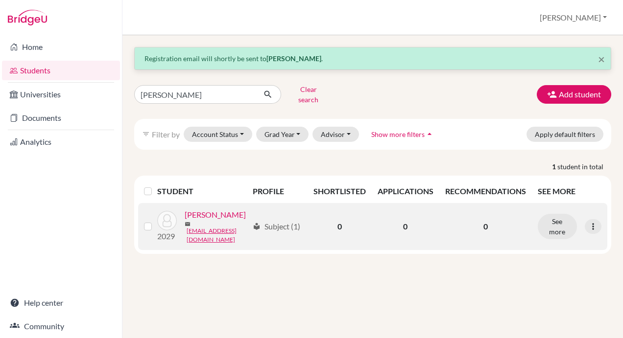
click at [156, 221] on label at bounding box center [156, 221] width 0 height 0
click at [0, 0] on input "checkbox" at bounding box center [0, 0] width 0 height 0
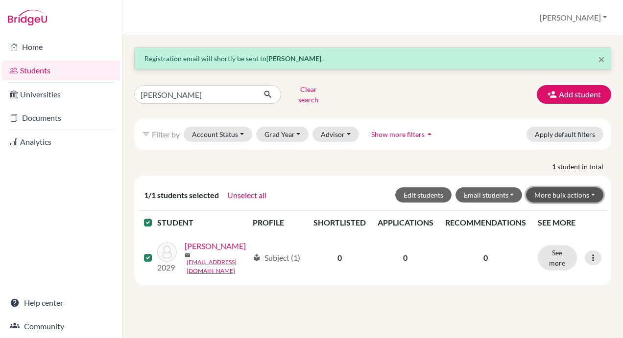
click at [575, 188] on button "More bulk actions" at bounding box center [564, 195] width 77 height 15
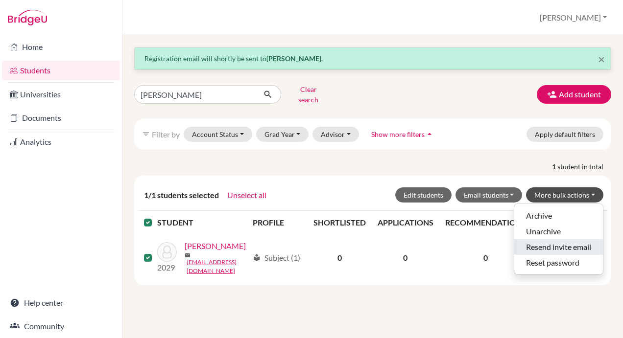
click at [561, 239] on button "Resend invite email" at bounding box center [558, 247] width 89 height 16
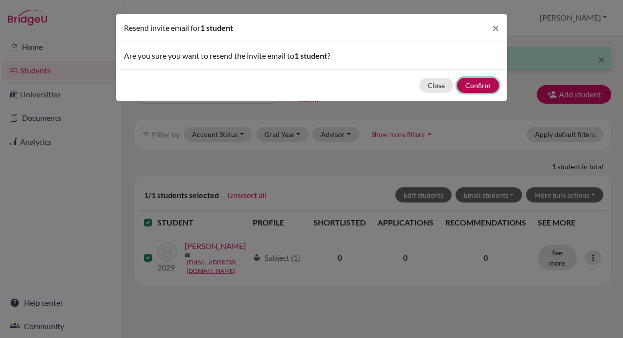
click at [477, 85] on button "Confirm" at bounding box center [478, 85] width 42 height 15
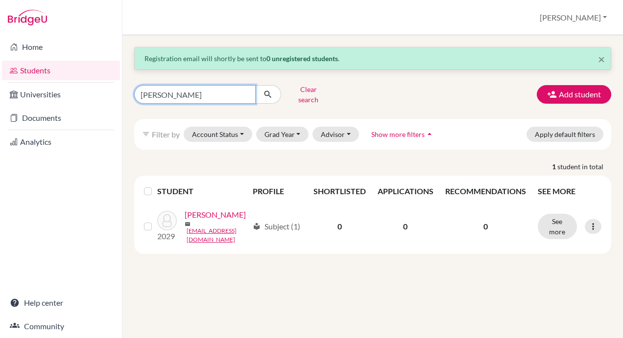
drag, startPoint x: 208, startPoint y: 91, endPoint x: 133, endPoint y: 91, distance: 74.9
click at [133, 91] on div "baweja Clear search" at bounding box center [209, 94] width 164 height 25
type input "mantri"
click button "submit" at bounding box center [268, 94] width 26 height 19
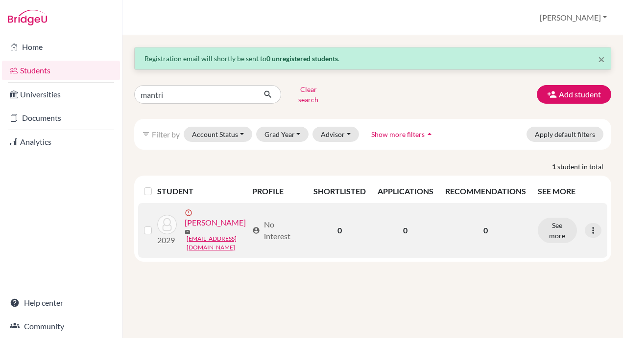
click at [156, 225] on label at bounding box center [156, 225] width 0 height 0
click at [0, 0] on input "checkbox" at bounding box center [0, 0] width 0 height 0
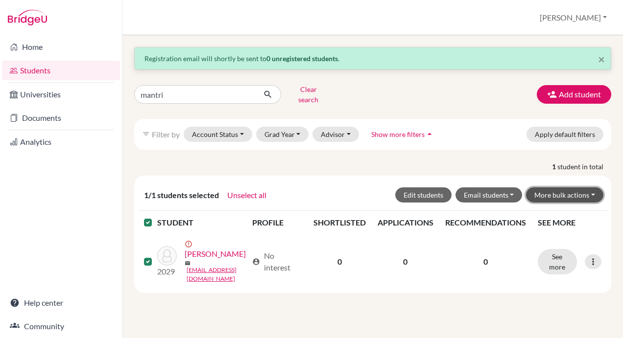
click at [555, 188] on button "More bulk actions" at bounding box center [564, 195] width 77 height 15
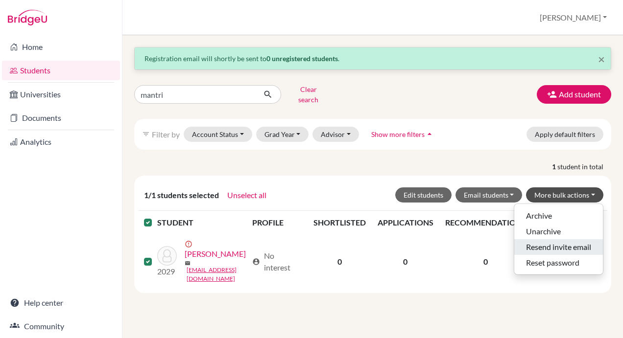
click at [564, 239] on button "Resend invite email" at bounding box center [558, 247] width 89 height 16
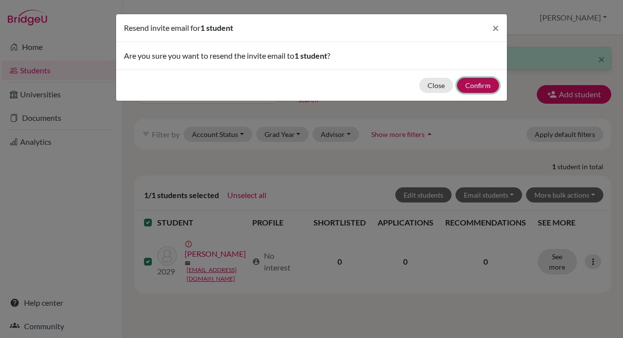
click at [473, 84] on button "Confirm" at bounding box center [478, 85] width 42 height 15
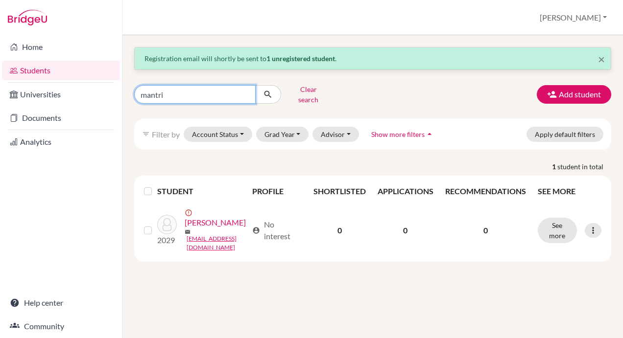
drag, startPoint x: 146, startPoint y: 88, endPoint x: 141, endPoint y: 88, distance: 5.4
click at [141, 88] on input "mantri" at bounding box center [194, 94] width 121 height 19
type input "asya"
click button "submit" at bounding box center [268, 94] width 26 height 19
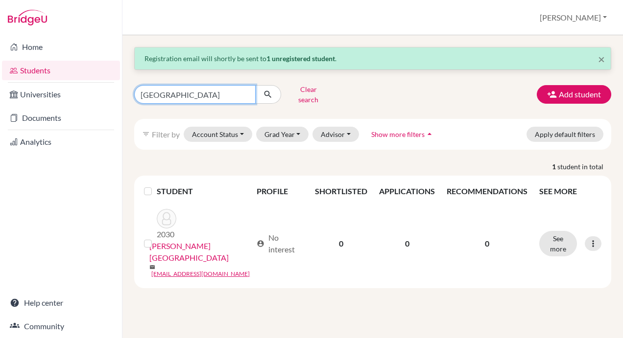
drag, startPoint x: 194, startPoint y: 89, endPoint x: 120, endPoint y: 85, distance: 73.6
click at [120, 85] on div "Home Students Universities Documents Analytics Help center Community Students o…" at bounding box center [311, 169] width 623 height 338
type input "hugo"
click button "submit" at bounding box center [268, 94] width 26 height 19
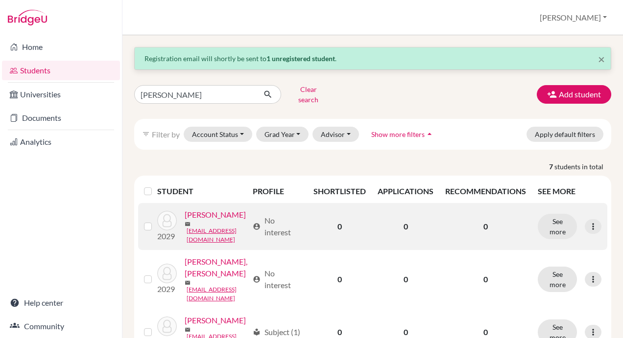
click at [156, 221] on label at bounding box center [156, 221] width 0 height 0
click at [0, 0] on input "checkbox" at bounding box center [0, 0] width 0 height 0
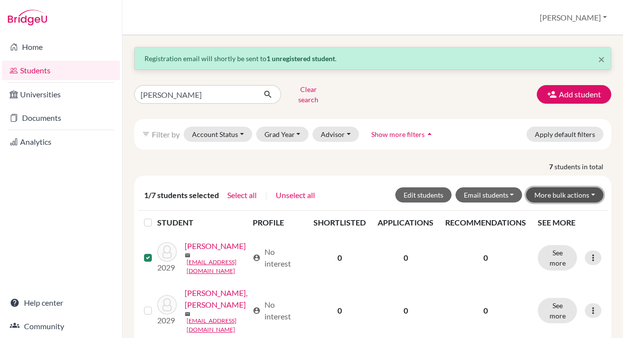
click at [558, 188] on button "More bulk actions" at bounding box center [564, 195] width 77 height 15
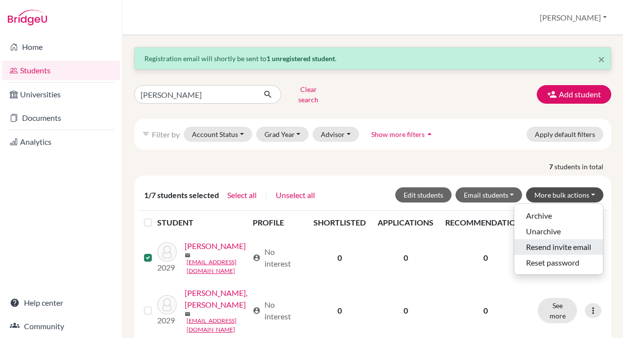
click at [552, 239] on button "Resend invite email" at bounding box center [558, 247] width 89 height 16
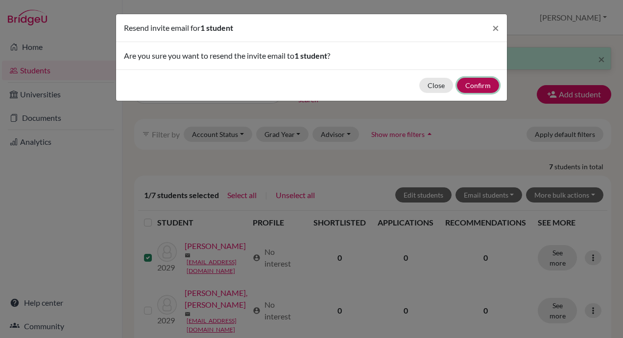
click at [483, 84] on button "Confirm" at bounding box center [478, 85] width 42 height 15
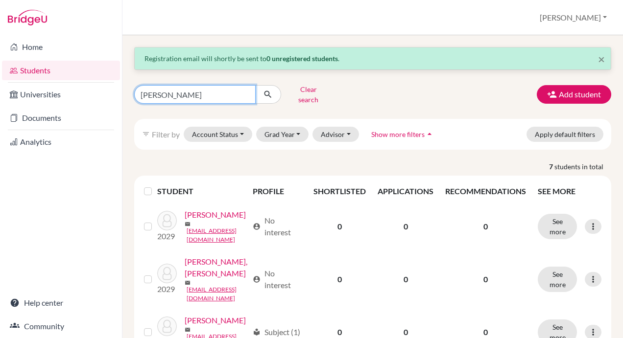
drag, startPoint x: 189, startPoint y: 92, endPoint x: 140, endPoint y: 91, distance: 49.0
click at [140, 91] on input "hugo" at bounding box center [194, 94] width 121 height 19
type input "talia"
click button "submit" at bounding box center [268, 94] width 26 height 19
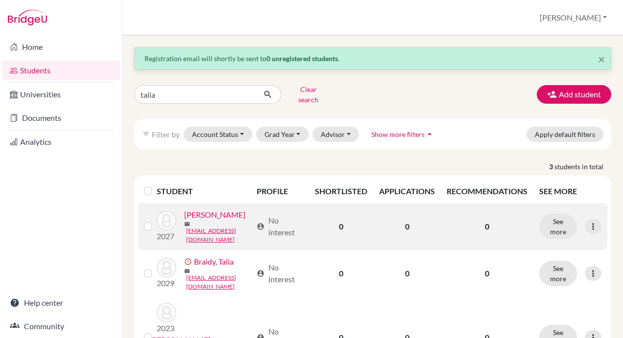
scroll to position [49, 0]
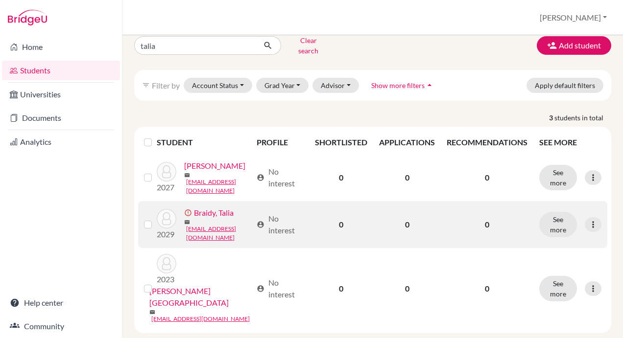
click at [156, 219] on label at bounding box center [156, 219] width 0 height 0
click at [0, 0] on input "checkbox" at bounding box center [0, 0] width 0 height 0
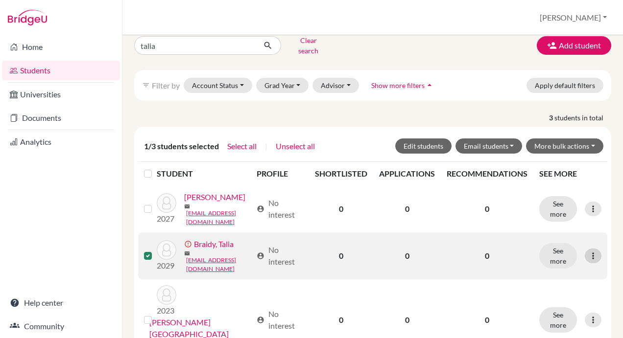
click at [588, 261] on icon at bounding box center [593, 256] width 10 height 10
click at [559, 257] on button "Resend invite email" at bounding box center [548, 262] width 89 height 16
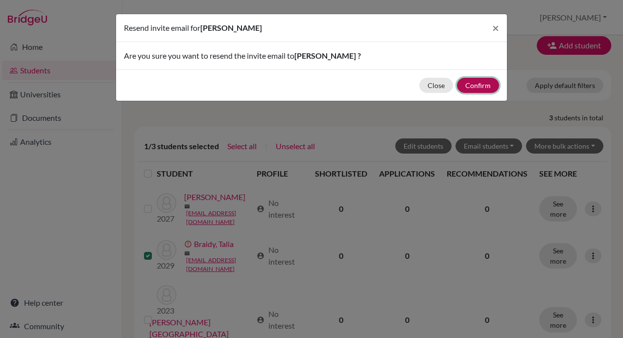
click at [473, 88] on button "Confirm" at bounding box center [478, 85] width 42 height 15
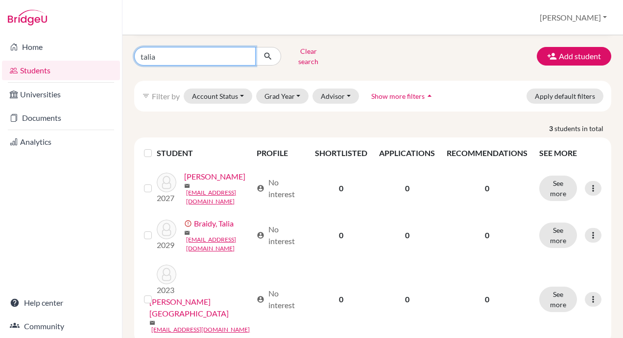
drag, startPoint x: 163, startPoint y: 45, endPoint x: 126, endPoint y: 39, distance: 37.8
click at [126, 39] on div "× Registration email will shortly be sent to Talia Braidy . talia Clear search …" at bounding box center [372, 186] width 500 height 303
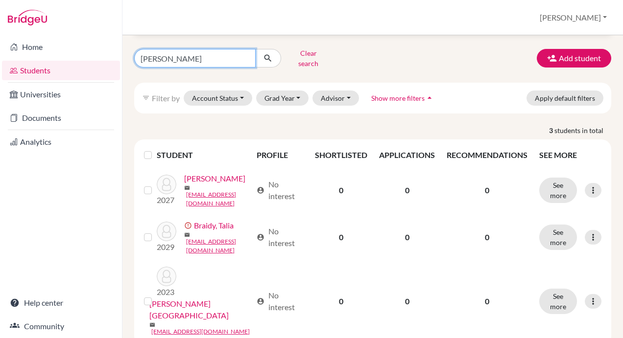
type input "stella"
click button "submit" at bounding box center [268, 58] width 26 height 19
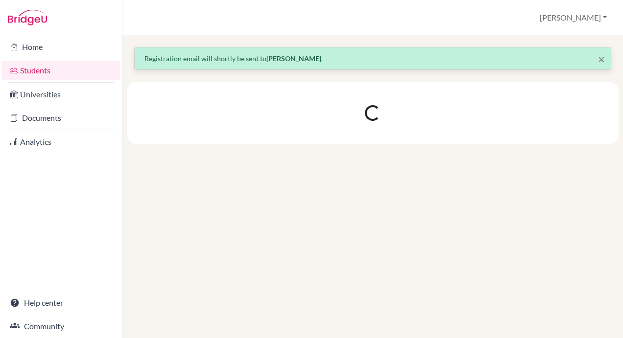
scroll to position [0, 0]
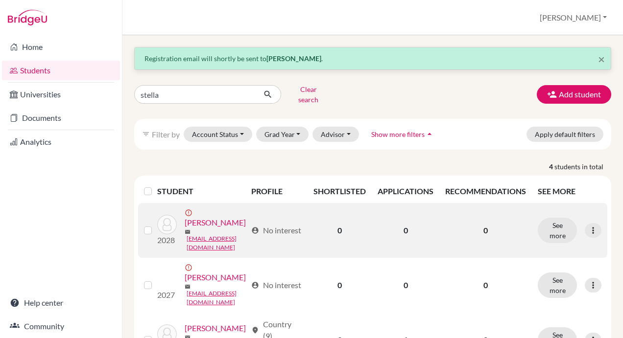
scroll to position [49, 0]
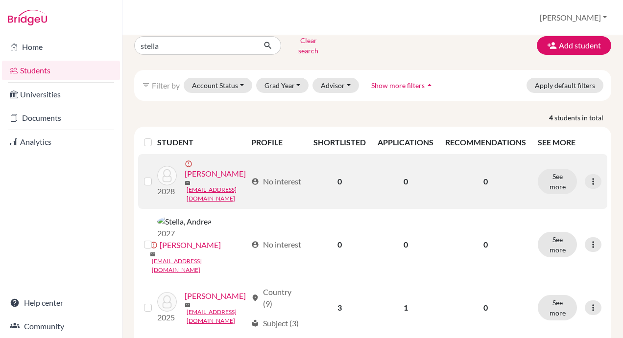
click at [156, 176] on label at bounding box center [156, 176] width 0 height 0
click at [0, 0] on input "checkbox" at bounding box center [0, 0] width 0 height 0
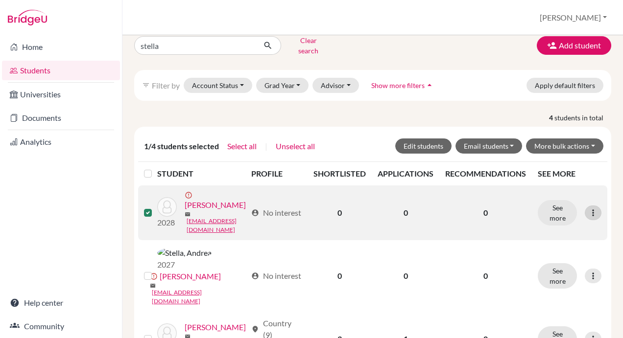
click at [588, 210] on icon at bounding box center [593, 213] width 10 height 10
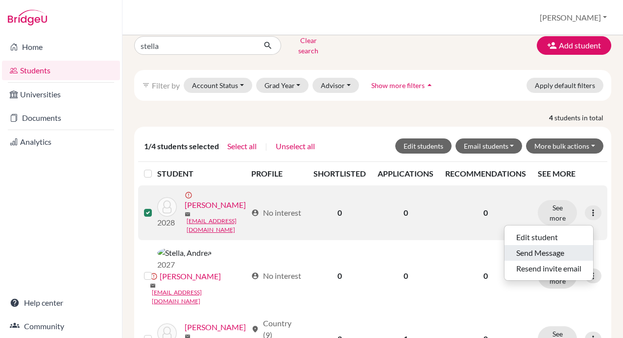
scroll to position [98, 0]
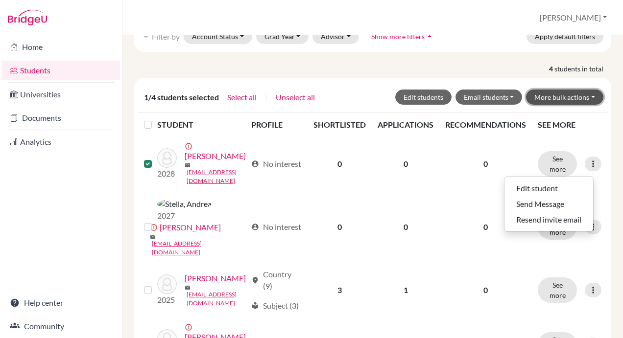
click at [553, 90] on button "More bulk actions" at bounding box center [564, 97] width 77 height 15
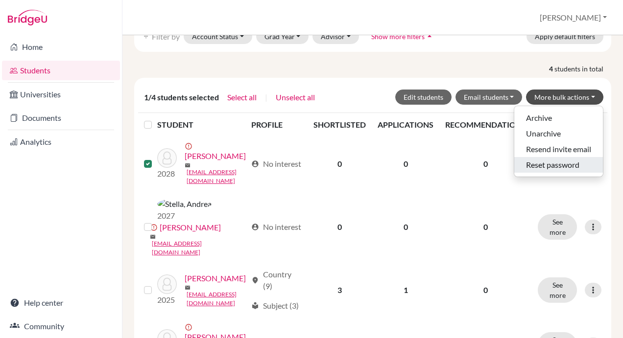
click at [553, 163] on button "Reset password" at bounding box center [558, 165] width 89 height 16
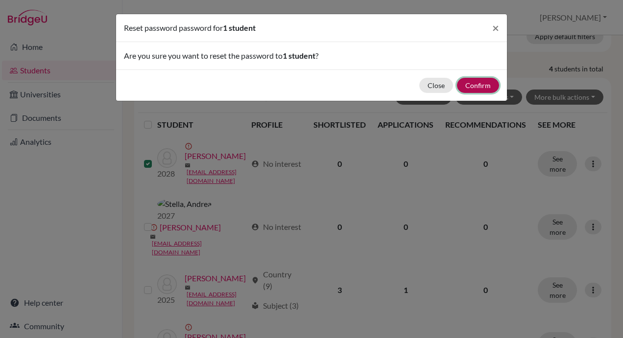
click at [485, 84] on button "Confirm" at bounding box center [478, 85] width 42 height 15
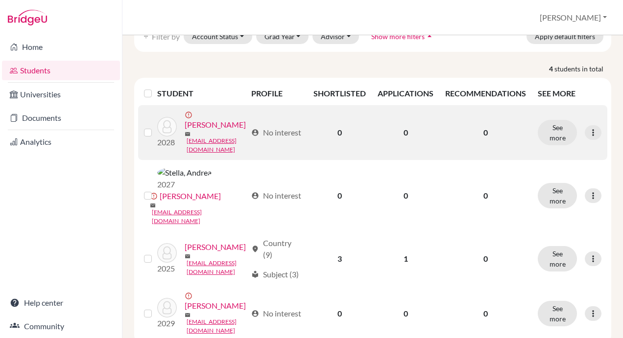
click at [156, 127] on label at bounding box center [156, 127] width 0 height 0
click at [0, 0] on input "checkbox" at bounding box center [0, 0] width 0 height 0
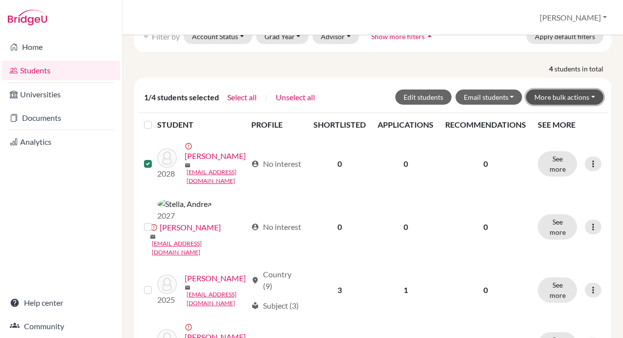
click at [560, 90] on button "More bulk actions" at bounding box center [564, 97] width 77 height 15
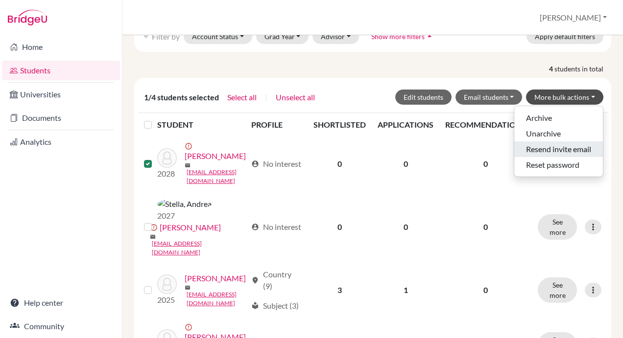
click at [562, 142] on button "Resend invite email" at bounding box center [558, 150] width 89 height 16
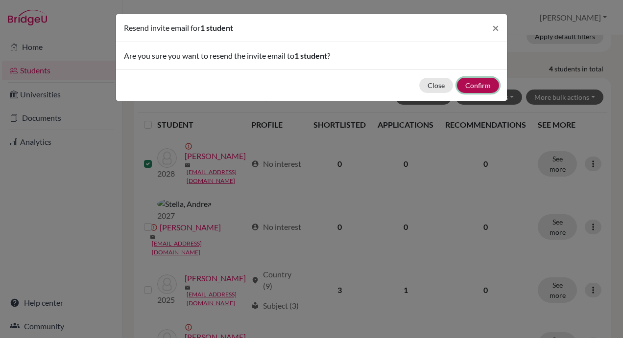
click at [477, 83] on button "Confirm" at bounding box center [478, 85] width 42 height 15
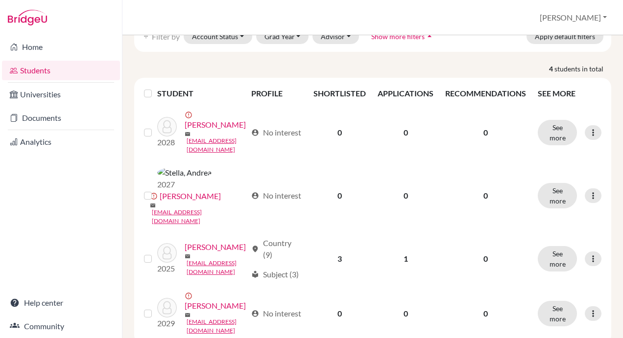
scroll to position [0, 0]
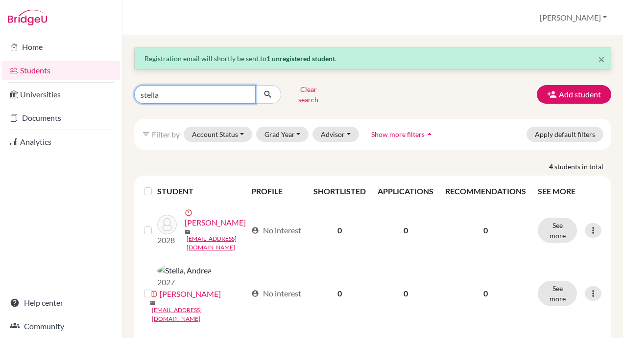
drag, startPoint x: 179, startPoint y: 92, endPoint x: 127, endPoint y: 89, distance: 52.0
click at [127, 89] on div "stella Clear search" at bounding box center [209, 94] width 164 height 25
paste input "Swaratmika"
type input "Swaratmika"
click button "submit" at bounding box center [268, 94] width 26 height 19
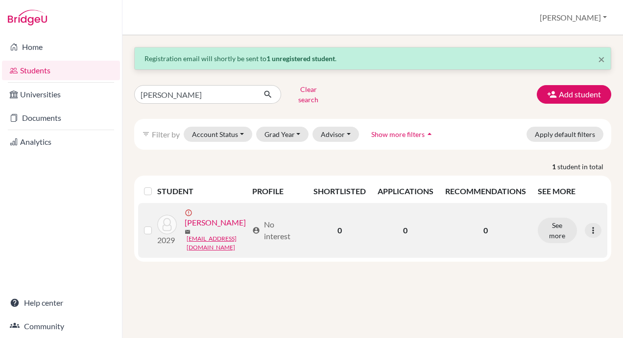
click at [156, 225] on label at bounding box center [156, 225] width 0 height 0
click at [0, 0] on input "checkbox" at bounding box center [0, 0] width 0 height 0
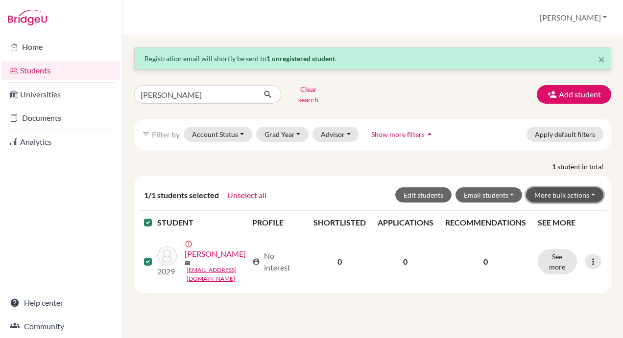
click at [567, 188] on button "More bulk actions" at bounding box center [564, 195] width 77 height 15
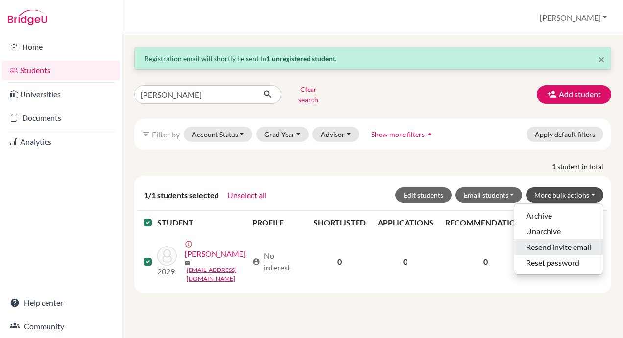
click at [566, 239] on button "Resend invite email" at bounding box center [558, 247] width 89 height 16
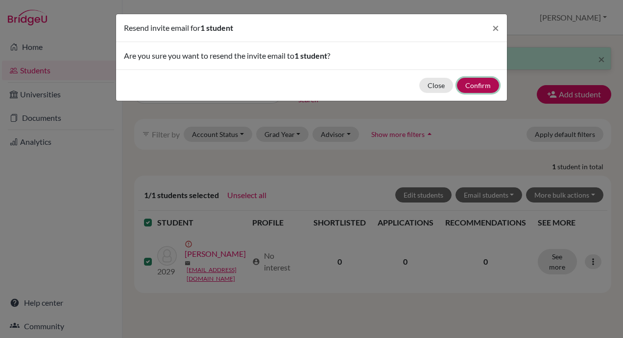
click at [476, 84] on button "Confirm" at bounding box center [478, 85] width 42 height 15
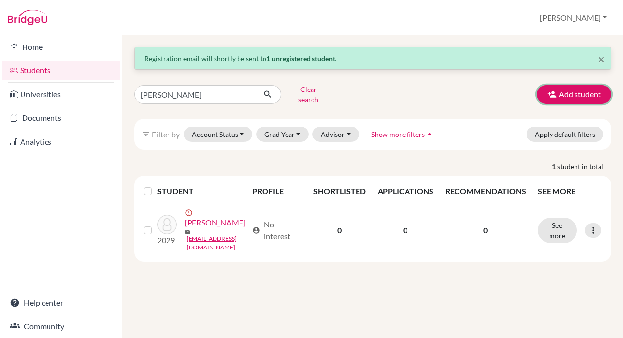
click at [560, 92] on button "Add student" at bounding box center [574, 94] width 74 height 19
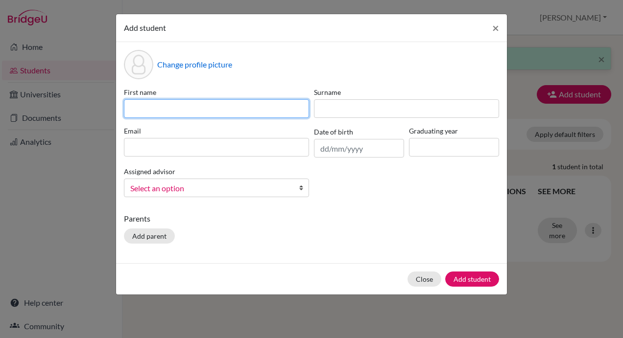
click at [177, 108] on input at bounding box center [216, 108] width 185 height 19
paste input "14 Sep 2011"
type input "14 Sep 2011"
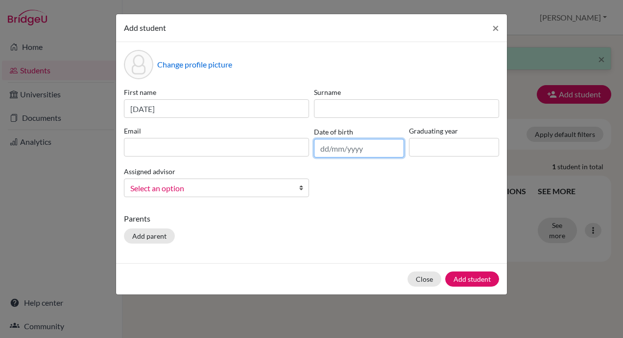
click at [356, 151] on input "text" at bounding box center [359, 148] width 90 height 19
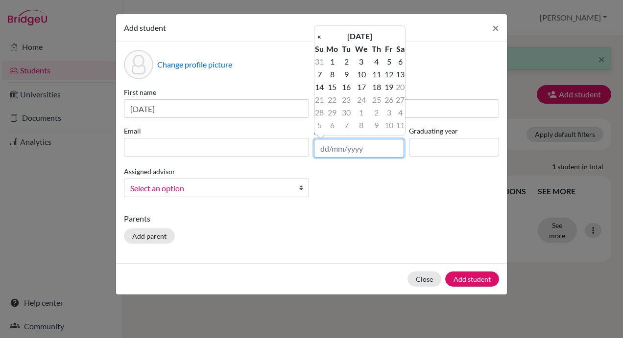
paste input "14/09/2011"
type input "14/09/2011"
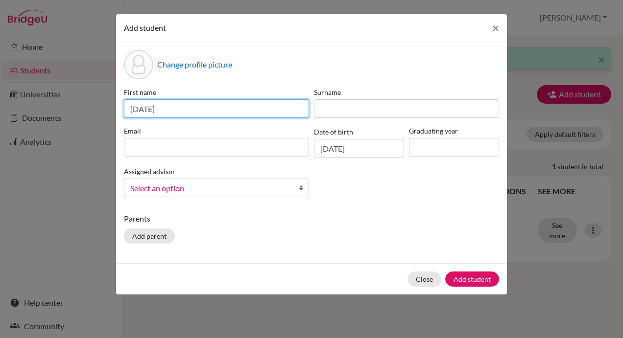
drag, startPoint x: 191, startPoint y: 107, endPoint x: 131, endPoint y: 110, distance: 60.3
click at [131, 110] on input "14 Sep 2011" at bounding box center [216, 108] width 185 height 19
type input "Emma"
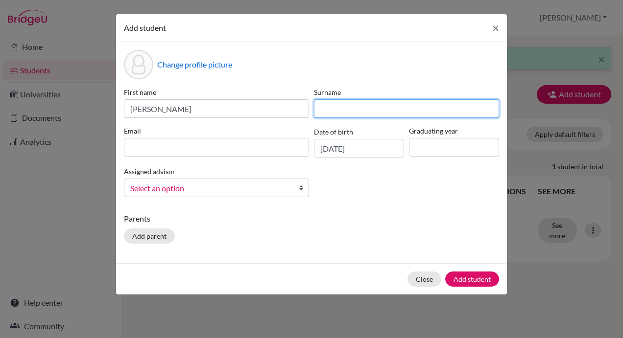
click at [390, 111] on input at bounding box center [406, 108] width 185 height 19
type input "Odorico"
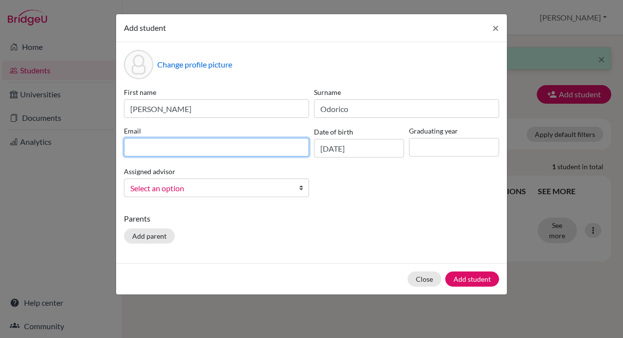
paste input "DIA240268@diaestudents.com"
type input "DIA240268@diaestudents.com"
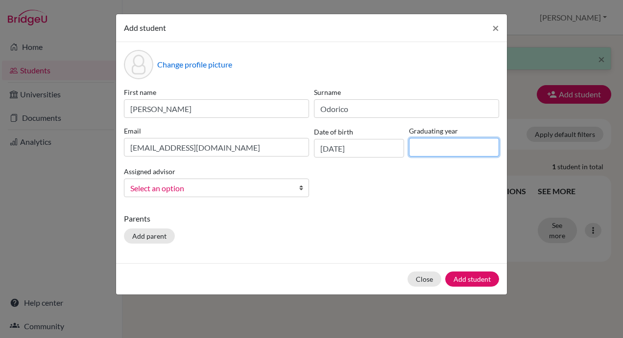
click at [445, 145] on input at bounding box center [454, 147] width 90 height 19
click at [450, 148] on input at bounding box center [454, 147] width 90 height 19
type input "2029"
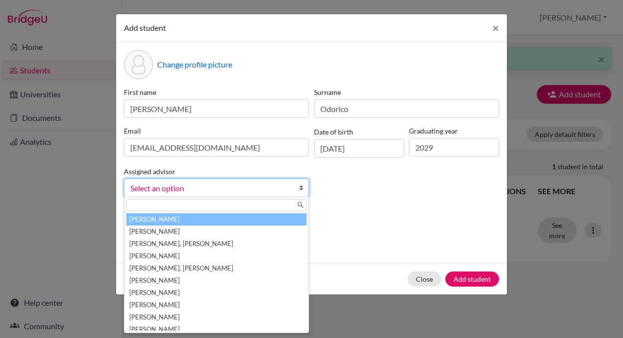
click at [362, 229] on div "Parents Add parent" at bounding box center [311, 230] width 375 height 35
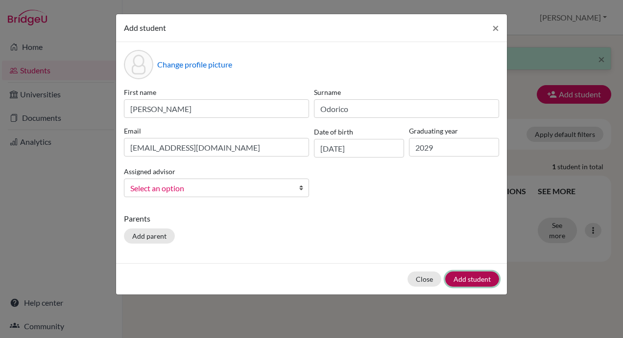
click at [466, 278] on button "Add student" at bounding box center [472, 279] width 54 height 15
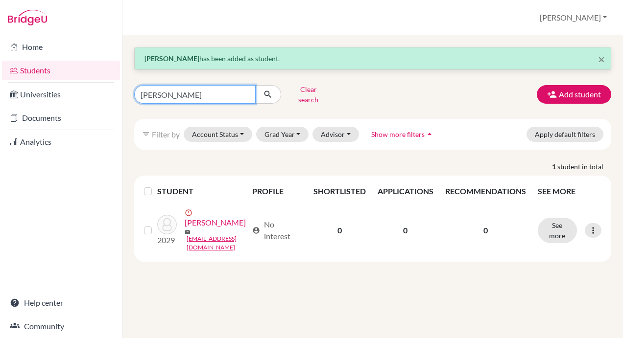
click at [182, 94] on input "Swaratmika" at bounding box center [194, 94] width 121 height 19
type input "w"
type input "emma"
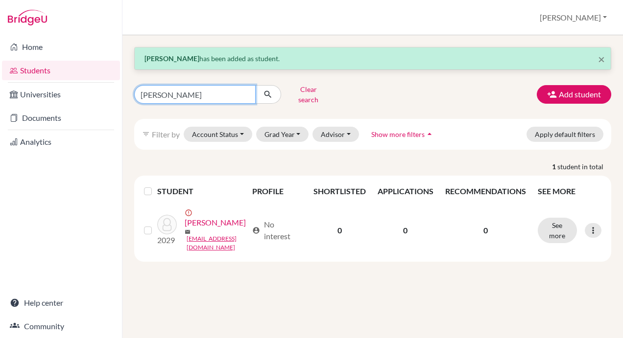
click button "submit" at bounding box center [268, 94] width 26 height 19
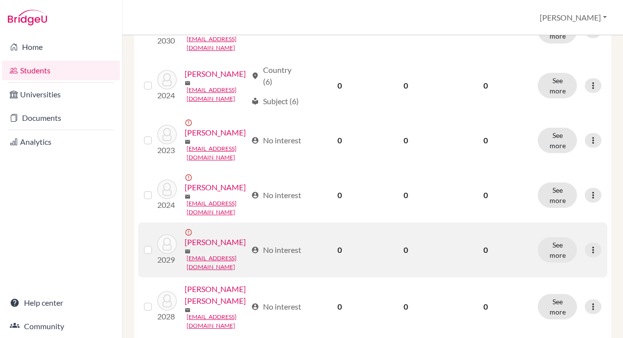
scroll to position [343, 0]
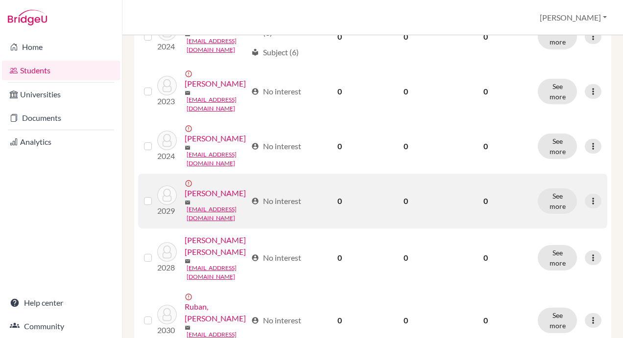
click at [156, 195] on label at bounding box center [156, 195] width 0 height 0
click at [0, 0] on input "checkbox" at bounding box center [0, 0] width 0 height 0
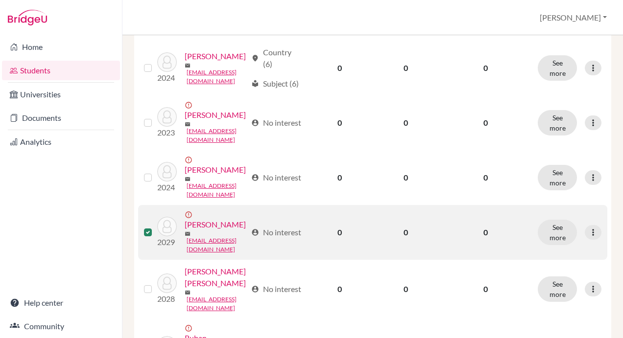
scroll to position [373, 0]
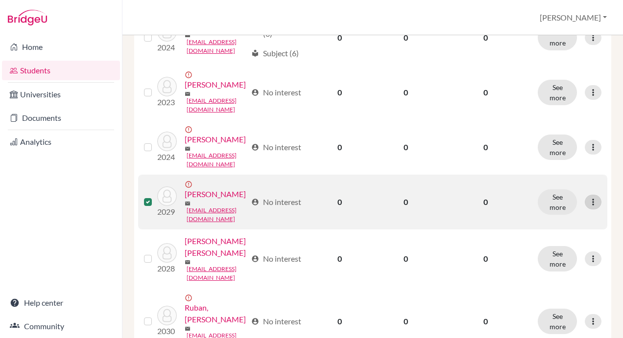
click at [588, 207] on icon at bounding box center [593, 202] width 10 height 10
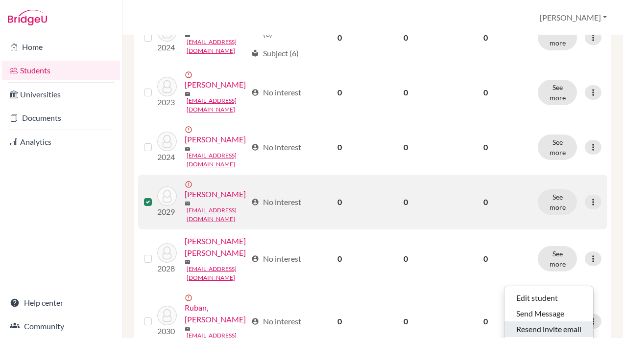
click at [558, 322] on button "Resend invite email" at bounding box center [548, 330] width 89 height 16
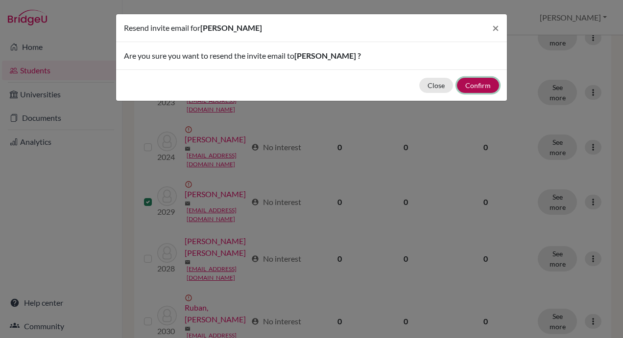
click at [472, 83] on button "Confirm" at bounding box center [478, 85] width 42 height 15
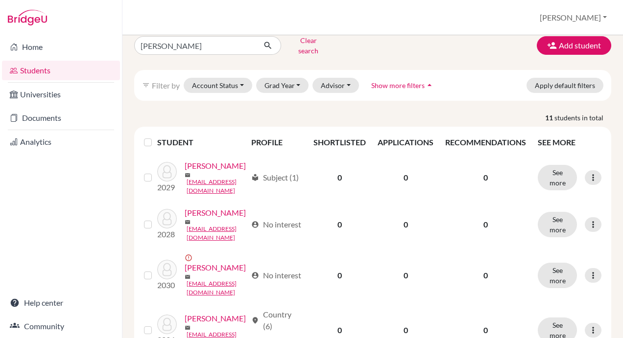
scroll to position [0, 0]
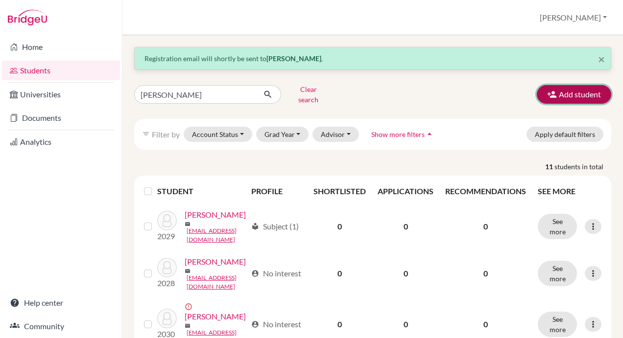
click at [559, 89] on button "Add student" at bounding box center [574, 94] width 74 height 19
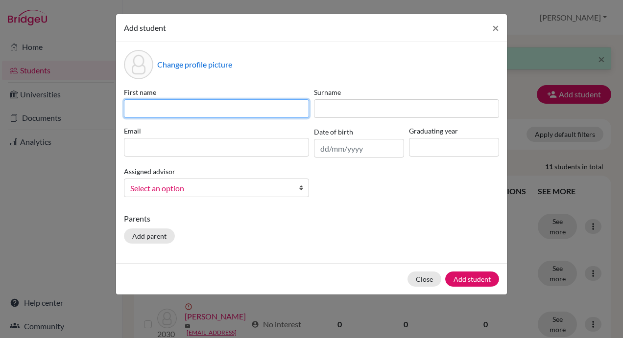
click at [200, 107] on input at bounding box center [216, 108] width 185 height 19
paste input " Asya Ozkan"
type input " Asya Ozkan"
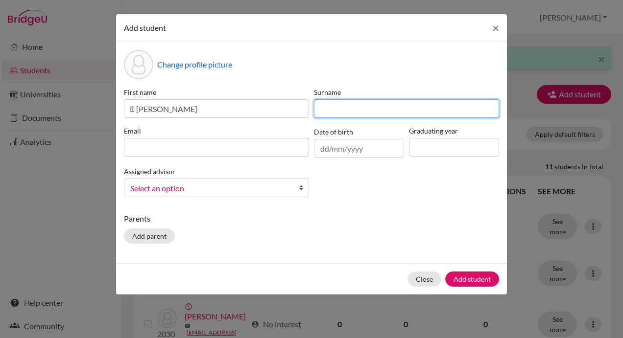
click at [354, 102] on input at bounding box center [406, 108] width 185 height 19
paste input " Asya Ozkan"
click at [341, 109] on input " Asya Ozkan" at bounding box center [406, 108] width 185 height 19
type input " Ozkan"
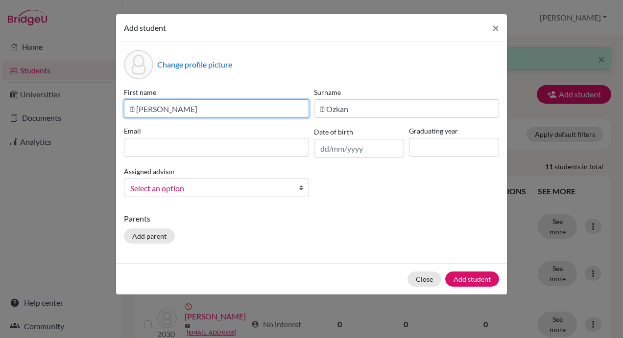
click at [173, 111] on input " Asya Ozkan" at bounding box center [216, 108] width 185 height 19
type input " Asya"
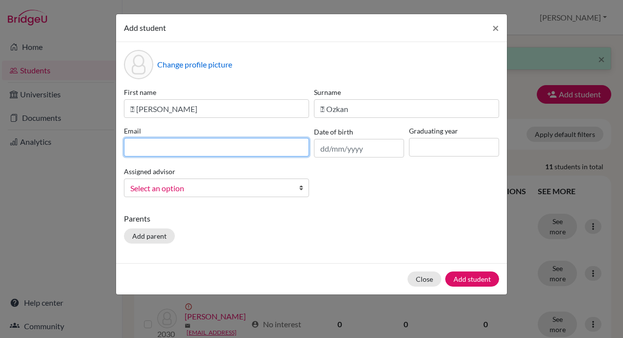
click at [182, 144] on input at bounding box center [216, 147] width 185 height 19
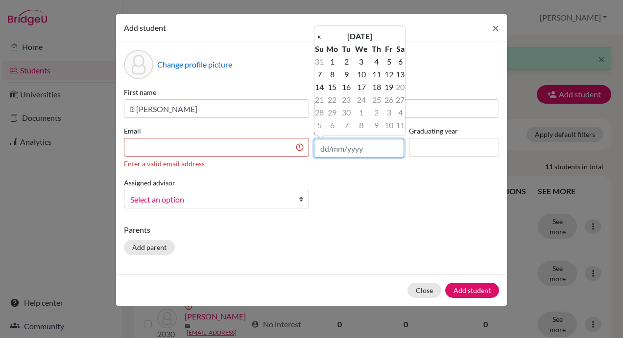
click at [357, 153] on input "text" at bounding box center [359, 148] width 90 height 19
paste input "30/09/2010"
type input "30/09/2010"
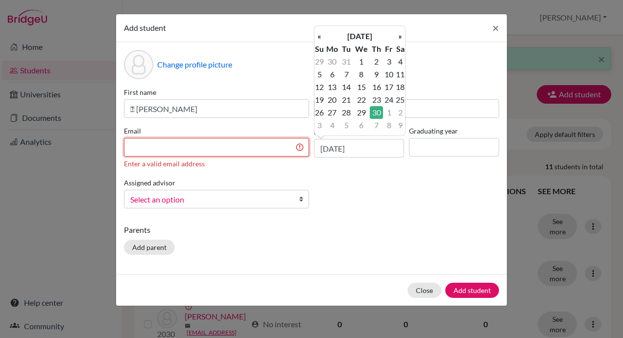
click at [224, 142] on input at bounding box center [216, 147] width 185 height 19
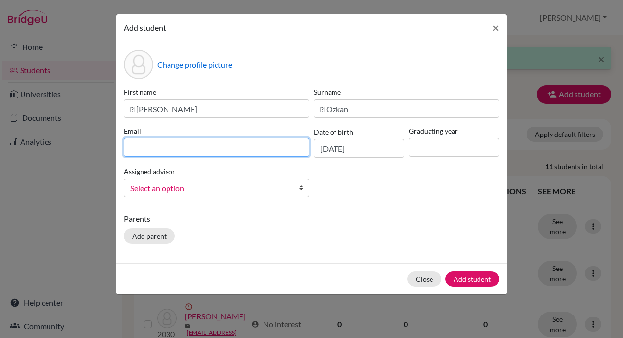
paste input "DIA240319@diaestudents.com"
type input "DIA240319@diaestudents.com"
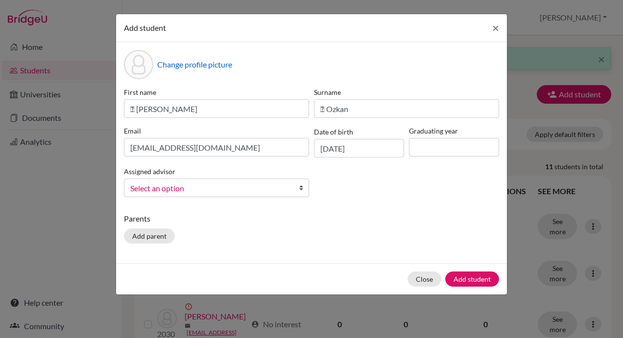
click at [405, 196] on div "First name  Asya Surname  Ozkan Email DIA240319@diaestudents.com Date of birt…" at bounding box center [311, 146] width 380 height 118
click at [436, 150] on input at bounding box center [454, 147] width 90 height 19
click at [457, 141] on input at bounding box center [454, 147] width 90 height 19
type input "2029"
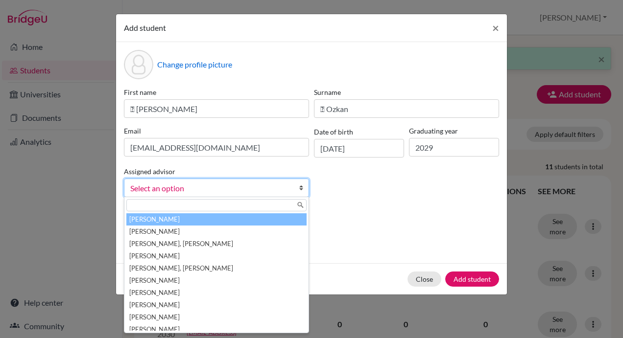
click at [388, 219] on p "Parents" at bounding box center [311, 219] width 375 height 12
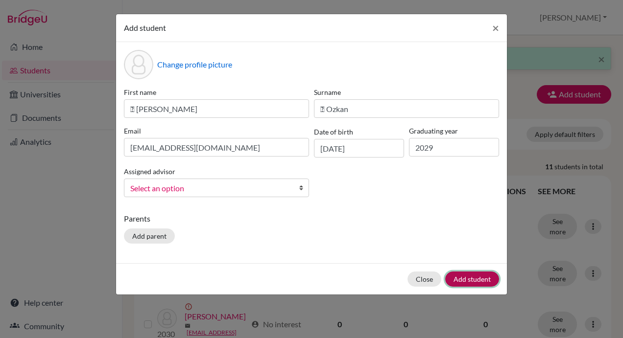
click at [473, 279] on button "Add student" at bounding box center [472, 279] width 54 height 15
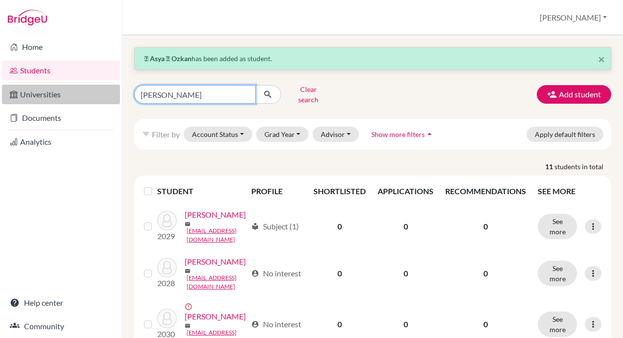
drag, startPoint x: 179, startPoint y: 89, endPoint x: 115, endPoint y: 90, distance: 64.2
click at [115, 90] on div "Home Students Universities Documents Analytics Help center Community Students o…" at bounding box center [311, 169] width 623 height 338
type input "asya"
click button "submit" at bounding box center [268, 94] width 26 height 19
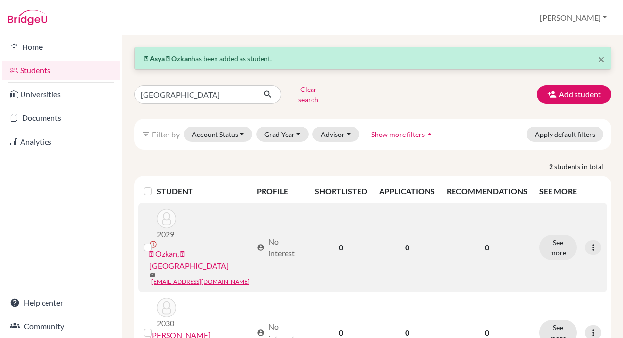
scroll to position [12, 0]
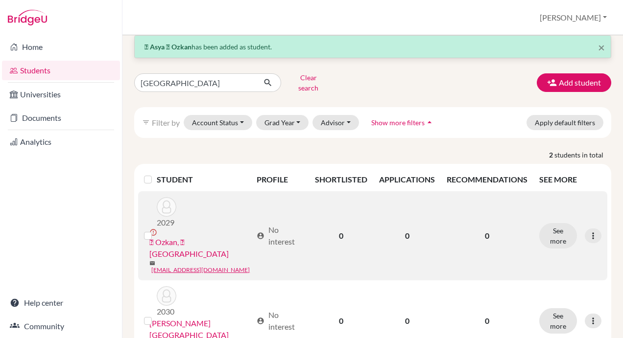
click at [156, 230] on label at bounding box center [156, 230] width 0 height 0
click at [0, 0] on input "checkbox" at bounding box center [0, 0] width 0 height 0
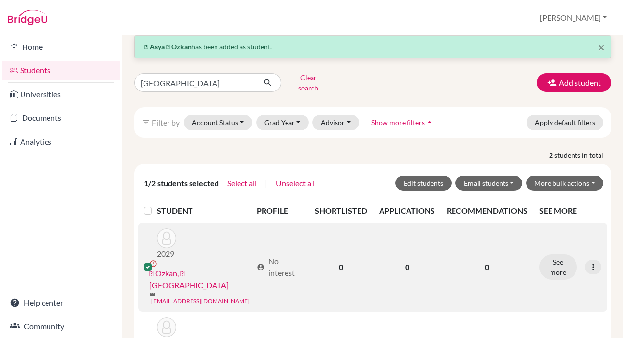
scroll to position [43, 0]
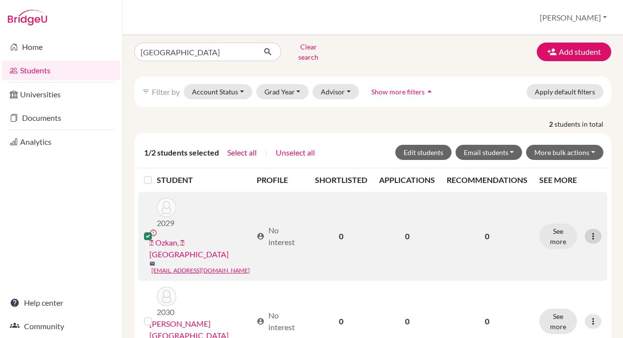
click at [588, 232] on icon at bounding box center [593, 237] width 10 height 10
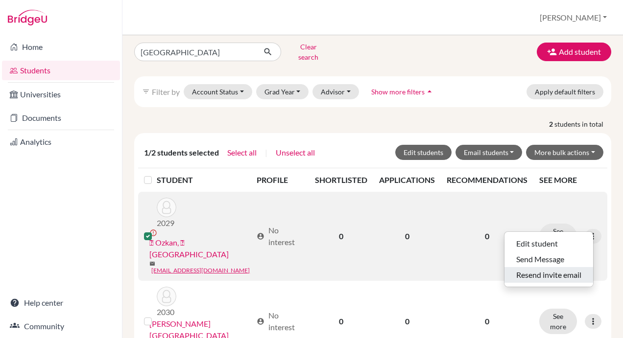
click at [554, 267] on button "Resend invite email" at bounding box center [548, 275] width 89 height 16
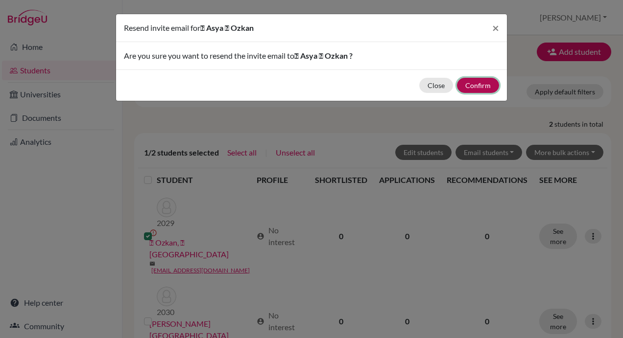
click at [478, 85] on button "Confirm" at bounding box center [478, 85] width 42 height 15
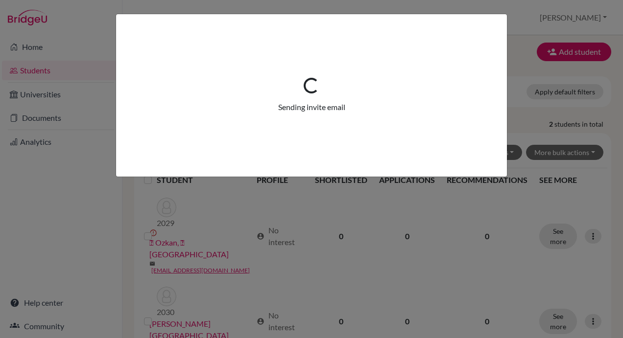
scroll to position [12, 0]
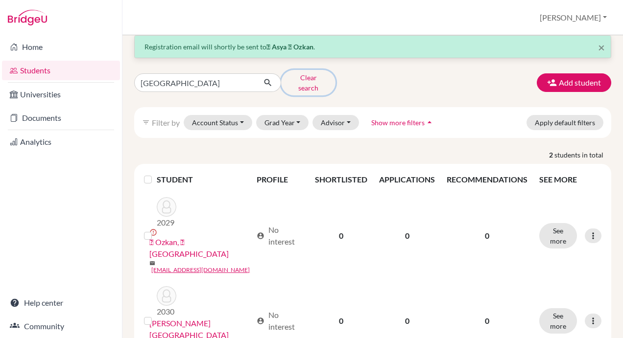
click at [303, 77] on button "Clear search" at bounding box center [308, 82] width 54 height 25
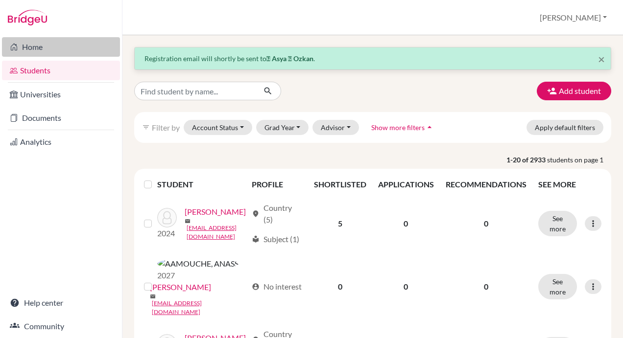
click at [44, 47] on link "Home" at bounding box center [61, 47] width 118 height 20
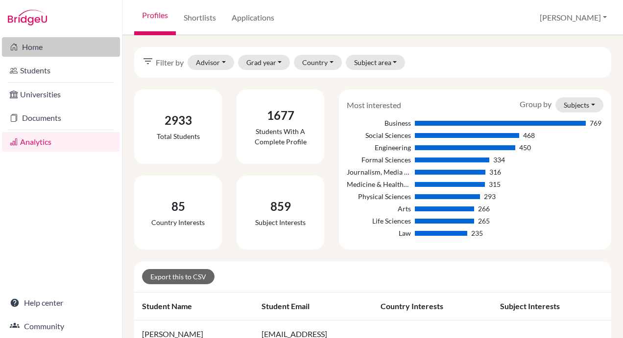
click at [32, 48] on link "Home" at bounding box center [61, 47] width 118 height 20
